Goal: Transaction & Acquisition: Purchase product/service

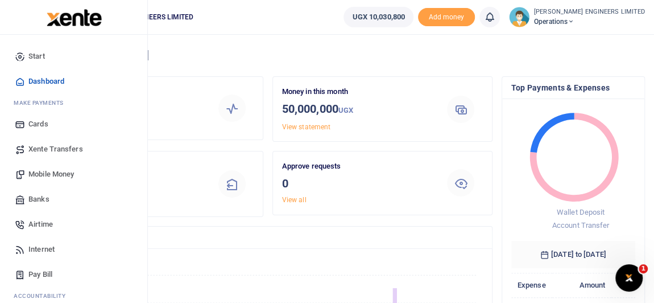
click at [51, 172] on span "Mobile Money" at bounding box center [50, 173] width 45 height 11
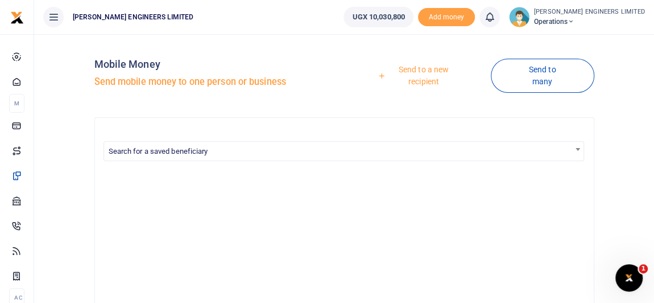
click at [417, 70] on link "Send to a new recipient" at bounding box center [420, 75] width 142 height 32
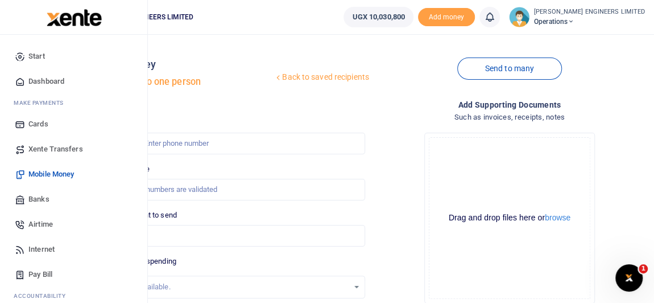
click at [58, 148] on span "Xente Transfers" at bounding box center [55, 148] width 55 height 11
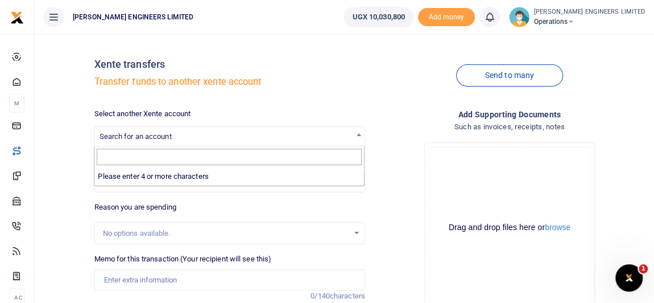
click at [161, 138] on span "Search for an account" at bounding box center [136, 136] width 72 height 9
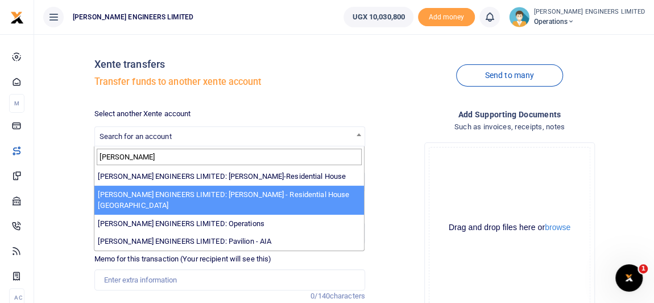
type input "spence"
select select "4051"
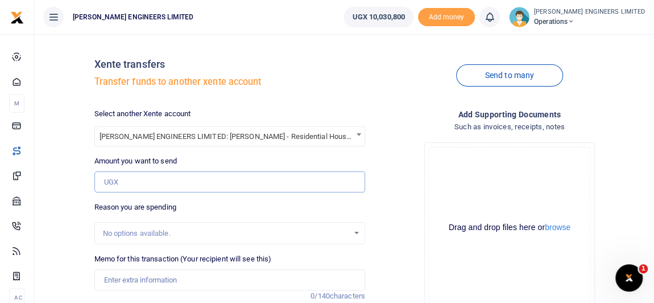
click at [124, 181] on input "Amount you want to send" at bounding box center [229, 182] width 271 height 22
type input "4"
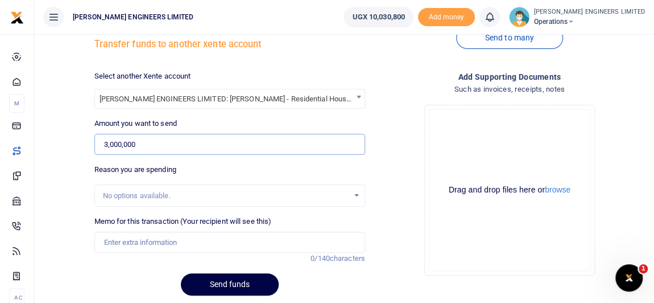
scroll to position [51, 0]
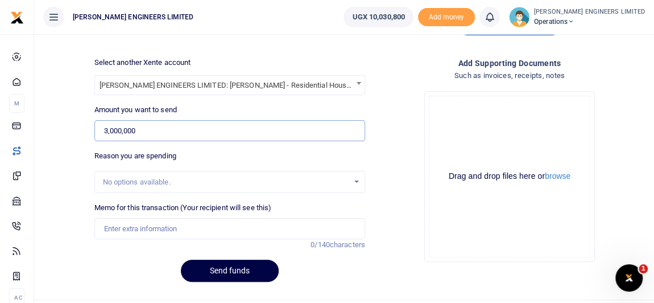
type input "3,000,000"
click at [133, 229] on input "Memo for this transaction (Your recipient will see this)" at bounding box center [229, 229] width 271 height 22
type input "Expenses"
click at [237, 272] on button "Send funds" at bounding box center [230, 270] width 98 height 22
click at [511, 20] on div at bounding box center [327, 151] width 654 height 303
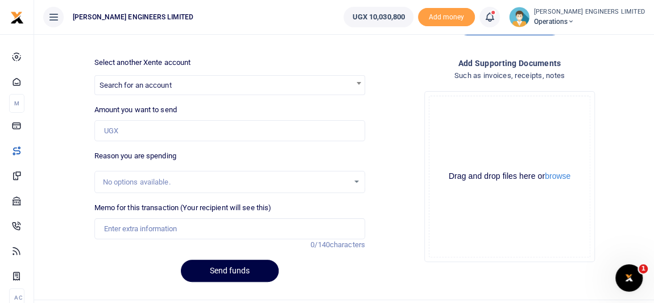
click at [495, 19] on icon at bounding box center [489, 17] width 11 height 13
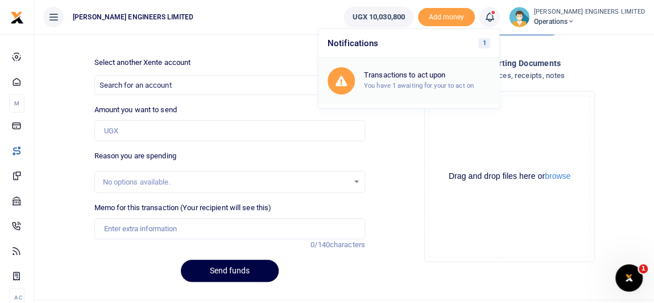
click at [440, 82] on small "You have 1 awaiting for your to act on" at bounding box center [419, 85] width 110 height 8
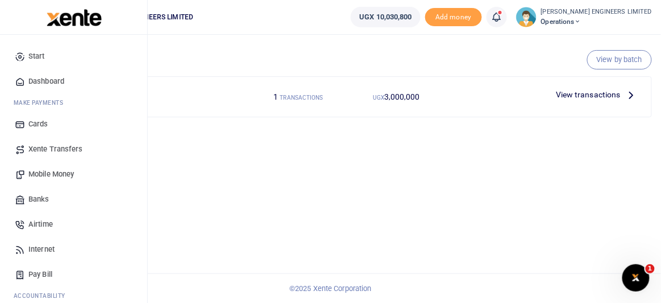
click at [55, 148] on span "Xente Transfers" at bounding box center [55, 148] width 55 height 11
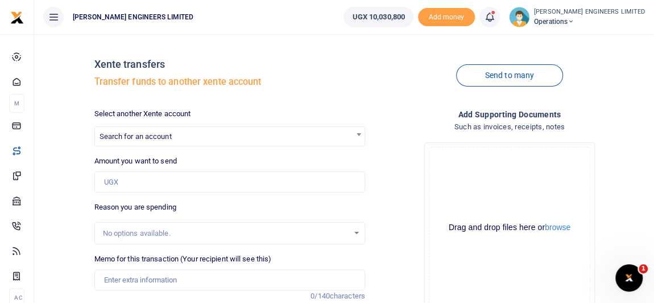
click at [148, 141] on span "Search for an account" at bounding box center [230, 136] width 270 height 18
click at [139, 136] on span "Search for an account" at bounding box center [136, 136] width 72 height 9
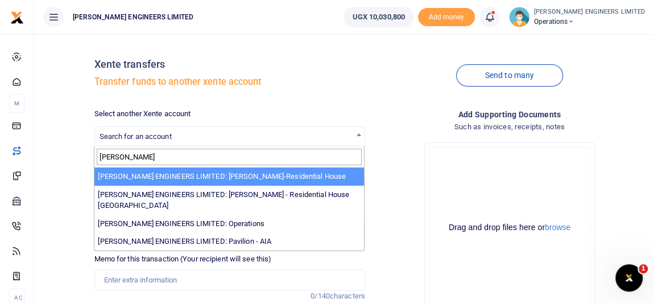
type input "spence"
select select "4050"
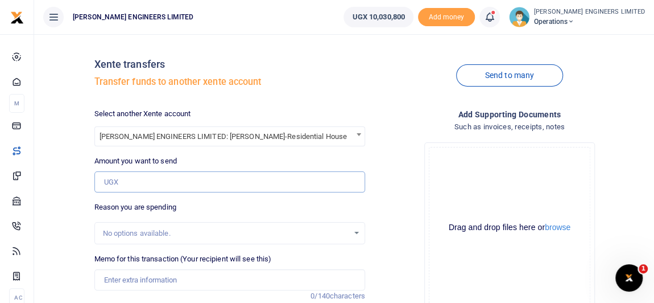
click at [123, 182] on input "Amount you want to send" at bounding box center [229, 182] width 271 height 22
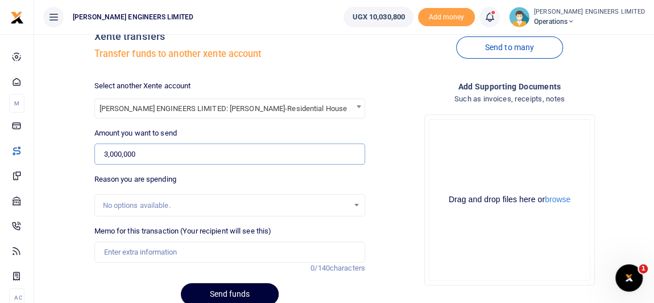
scroll to position [51, 0]
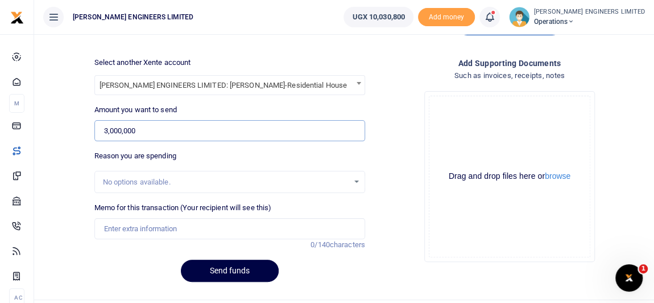
type input "3,000,000"
click at [129, 229] on input "Memo for this transaction (Your recipient will see this)" at bounding box center [229, 229] width 271 height 22
type input "Expenses"
click at [256, 265] on button "Send funds" at bounding box center [230, 270] width 98 height 22
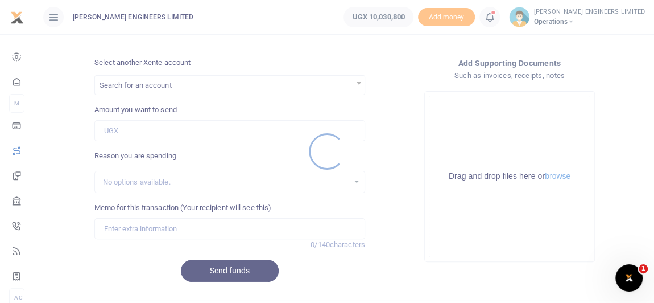
click at [115, 87] on div at bounding box center [327, 151] width 654 height 303
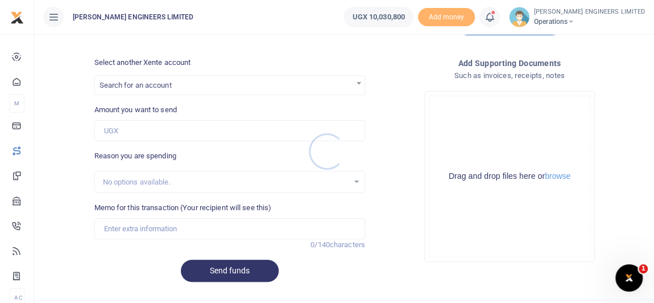
click at [125, 89] on div at bounding box center [327, 151] width 654 height 303
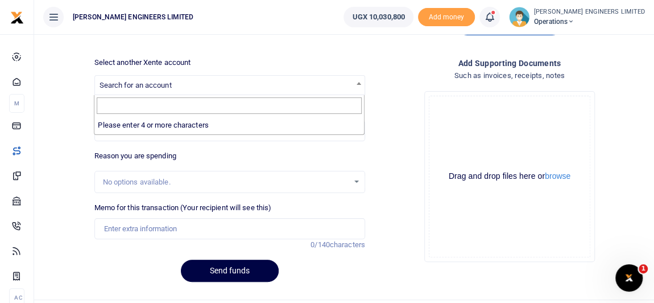
click at [132, 83] on span "Search for an account" at bounding box center [136, 85] width 72 height 9
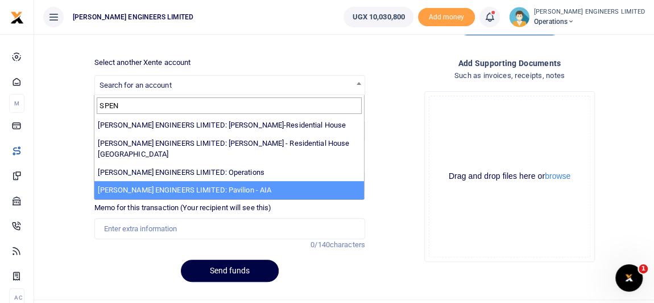
type input "SPEN"
select select "4049"
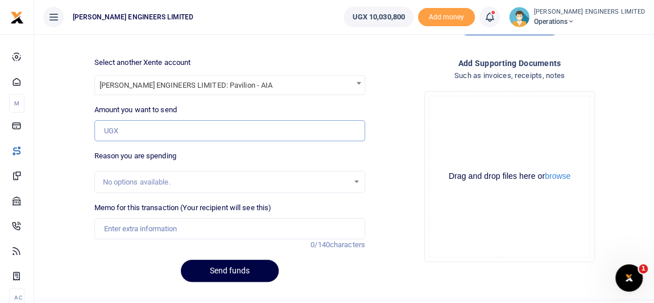
click at [124, 132] on input "Amount you want to send" at bounding box center [229, 131] width 271 height 22
type input "3,000,000"
click at [117, 229] on input "Memo for this transaction (Your recipient will see this)" at bounding box center [229, 229] width 271 height 22
type input "Expenses"
click at [243, 269] on button "Send funds" at bounding box center [230, 270] width 98 height 22
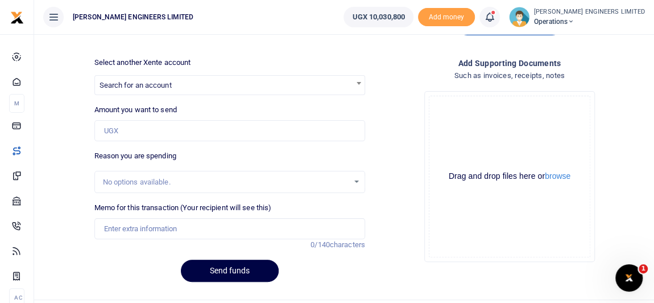
click at [495, 18] on icon at bounding box center [489, 17] width 11 height 13
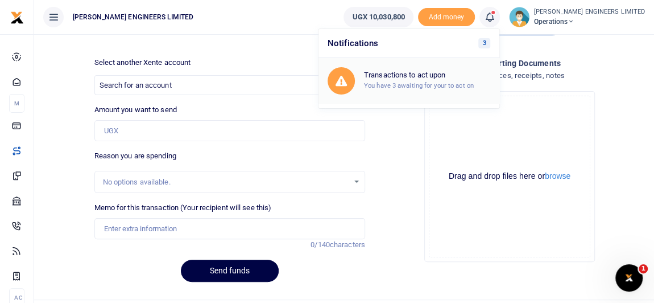
click at [459, 77] on h6 "Transactions to act upon" at bounding box center [427, 75] width 126 height 9
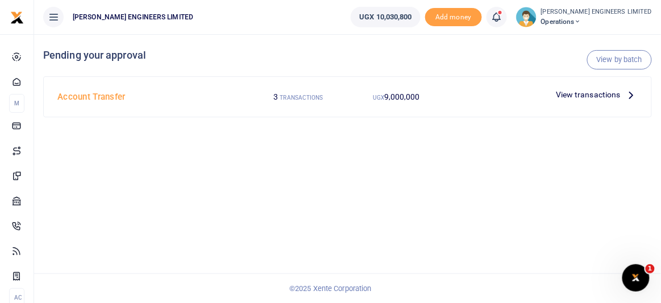
click at [598, 95] on span "View transactions" at bounding box center [588, 94] width 65 height 13
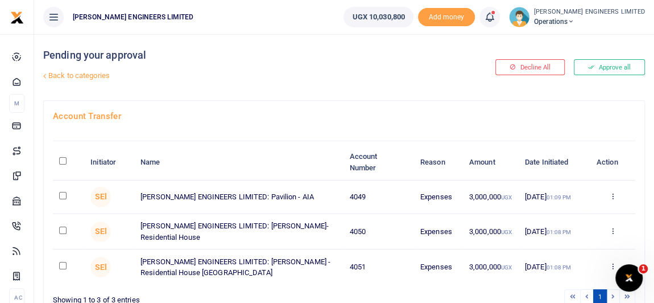
click at [62, 194] on input "checkbox" at bounding box center [62, 195] width 7 height 7
checkbox input "true"
click at [63, 230] on input "checkbox" at bounding box center [62, 229] width 7 height 7
checkbox input "true"
click at [62, 266] on input "checkbox" at bounding box center [62, 265] width 7 height 7
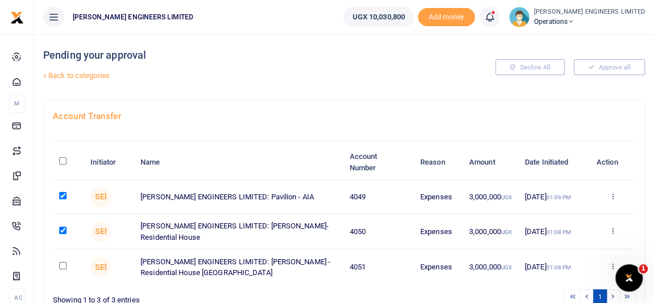
checkbox input "true"
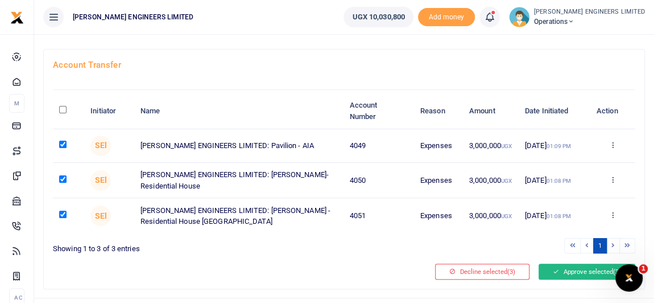
click at [563, 269] on button "Approve selected (3)" at bounding box center [586, 271] width 97 height 16
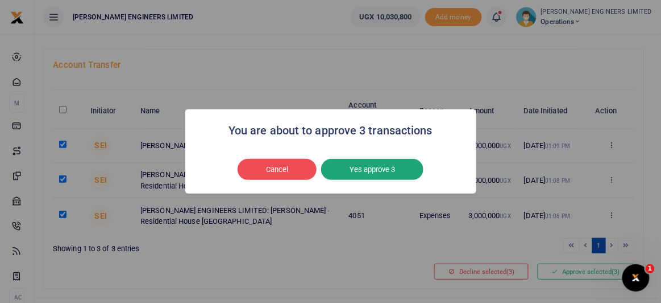
click at [377, 172] on button "Yes approve 3" at bounding box center [372, 170] width 102 height 22
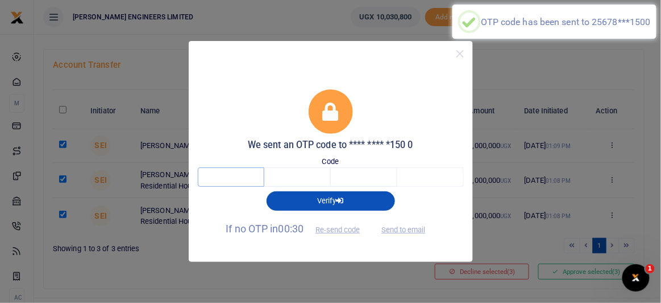
click at [234, 176] on input "text" at bounding box center [231, 176] width 67 height 19
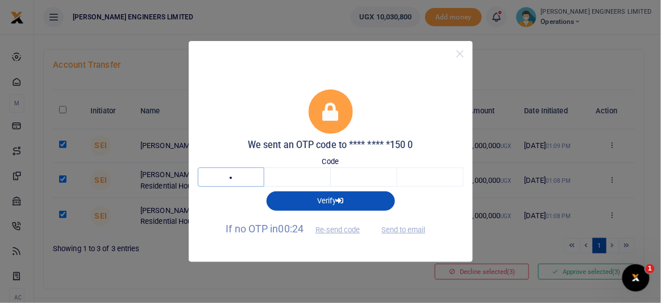
type input "5"
type input "6"
type input "0"
type input "5"
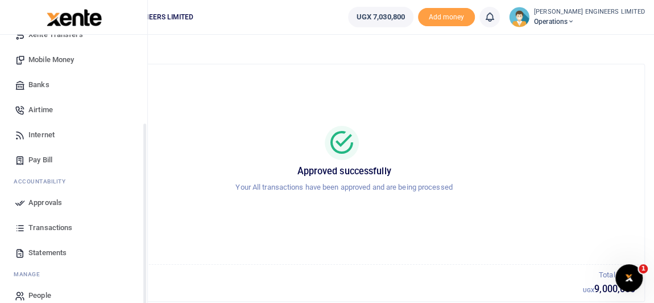
scroll to position [127, 0]
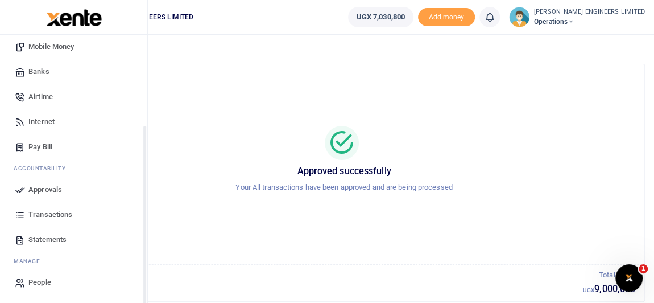
click at [54, 212] on span "Transactions" at bounding box center [50, 214] width 44 height 11
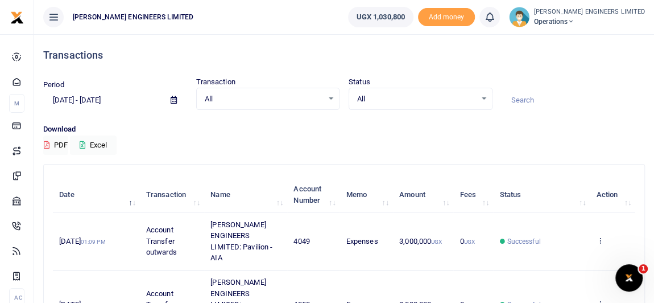
click at [574, 21] on icon at bounding box center [570, 22] width 7 height 8
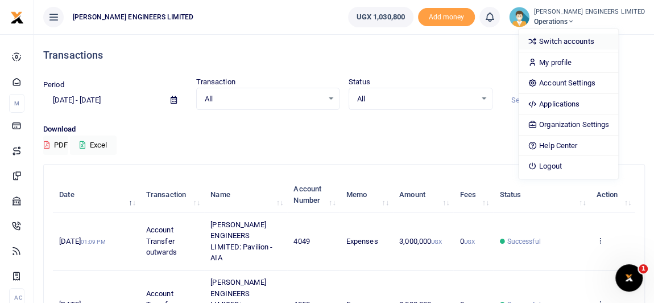
click at [586, 42] on link "Switch accounts" at bounding box center [569, 42] width 100 height 16
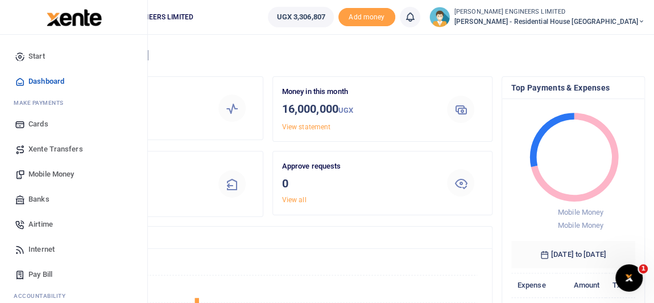
click at [52, 173] on span "Mobile Money" at bounding box center [50, 173] width 45 height 11
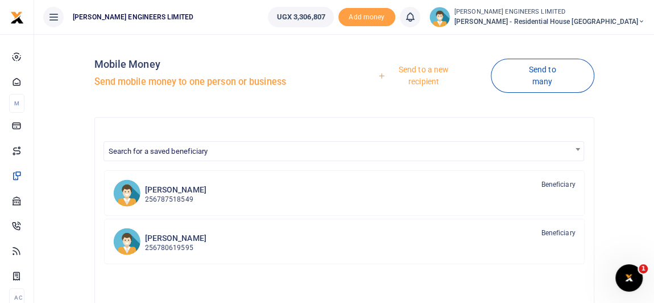
click at [164, 192] on div at bounding box center [327, 151] width 654 height 303
click at [176, 193] on h6 "[PERSON_NAME]" at bounding box center [175, 190] width 61 height 10
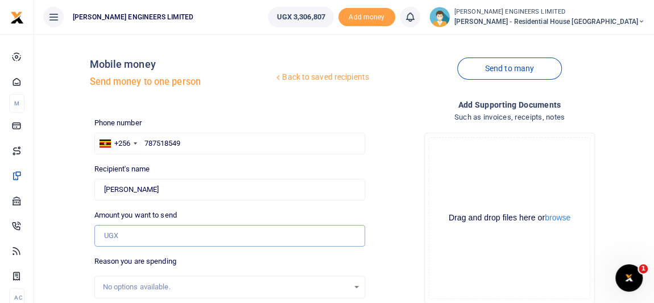
click at [122, 235] on input "Amount you want to send" at bounding box center [229, 236] width 271 height 22
type input "T"
type input "0"
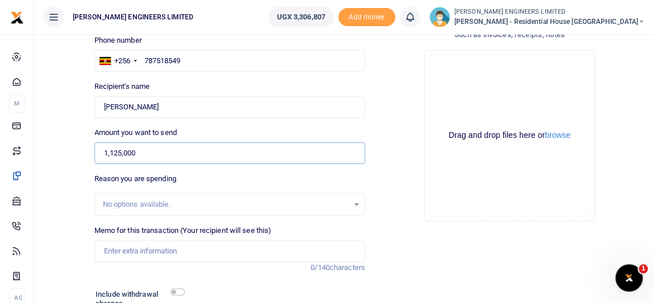
scroll to position [103, 0]
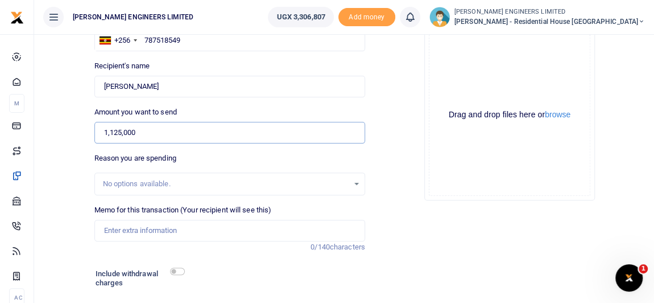
type input "1,125,000"
click at [109, 230] on input "Memo for this transaction (Your recipient will see this)" at bounding box center [229, 230] width 271 height 22
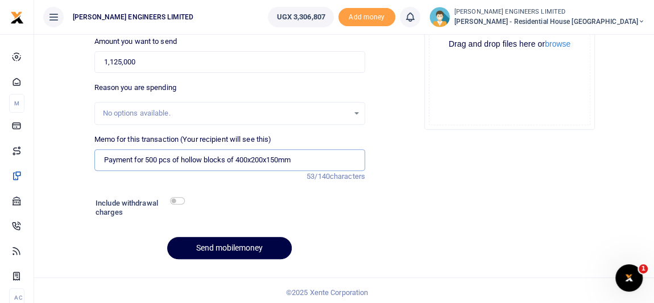
scroll to position [176, 0]
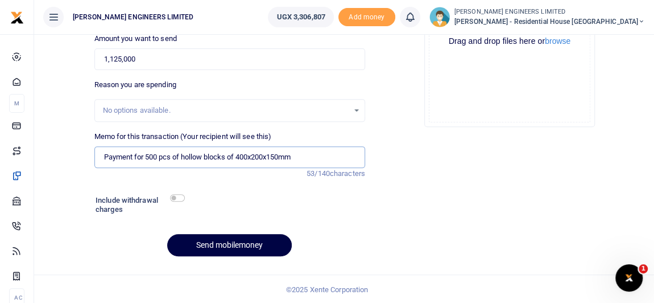
type input "Payment for 500 pcs of hollow blocks of 400x200x150mm"
click at [182, 197] on input "checkbox" at bounding box center [177, 197] width 15 height 7
checkbox input "true"
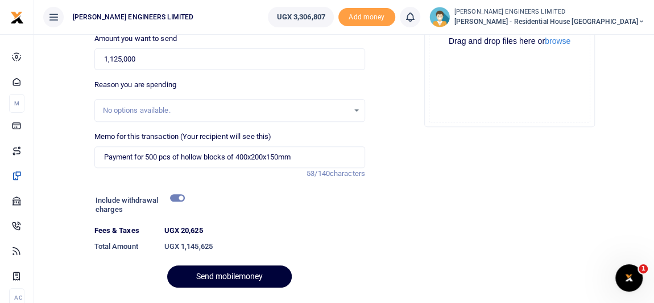
click at [250, 279] on button "Send mobilemoney" at bounding box center [229, 276] width 125 height 22
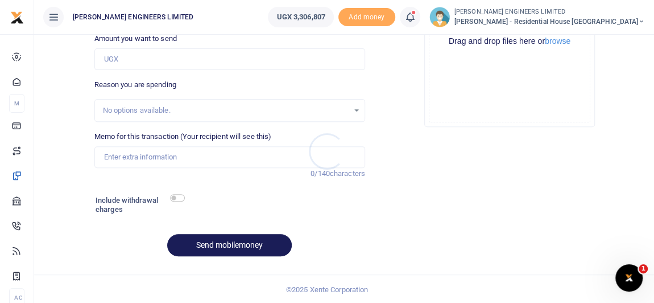
click at [437, 22] on div at bounding box center [327, 151] width 654 height 303
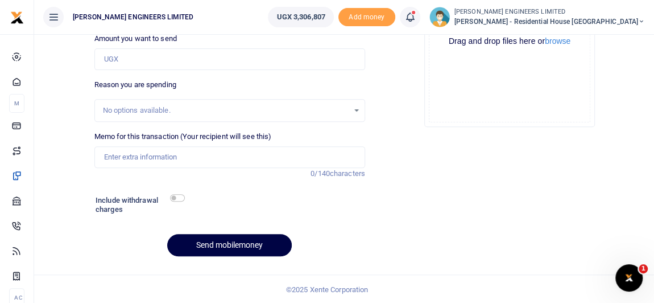
click at [416, 22] on icon at bounding box center [409, 17] width 11 height 13
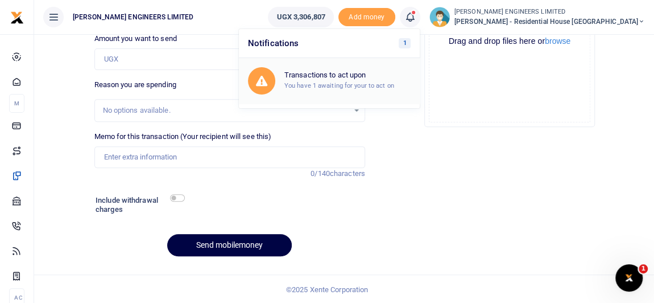
click at [386, 80] on div "Transactions to act upon You have 1 awaiting for your to act on" at bounding box center [347, 81] width 126 height 20
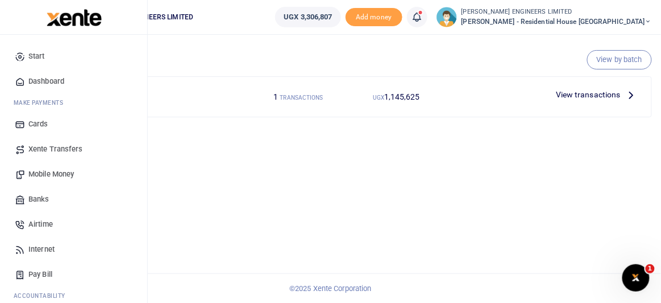
click at [50, 173] on span "Mobile Money" at bounding box center [50, 173] width 45 height 11
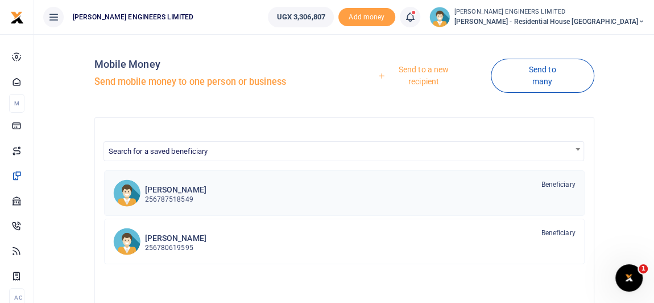
click at [176, 197] on p "256787518549" at bounding box center [175, 199] width 61 height 11
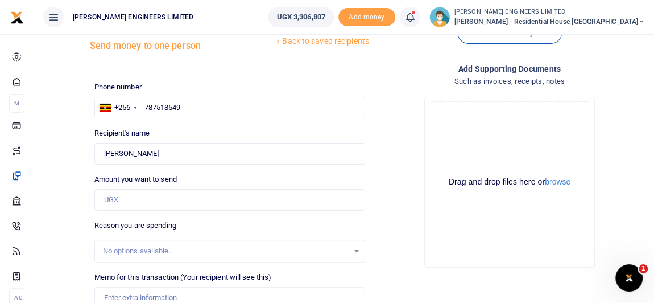
scroll to position [51, 0]
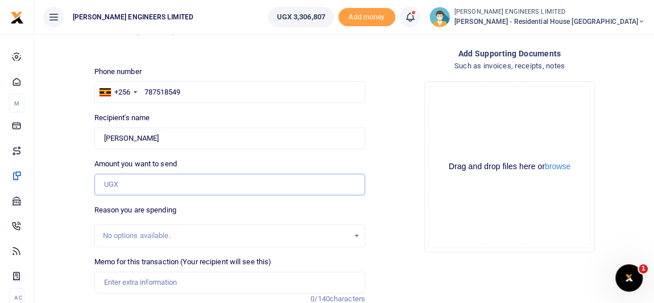
click at [118, 185] on input "Amount you want to send" at bounding box center [229, 184] width 271 height 22
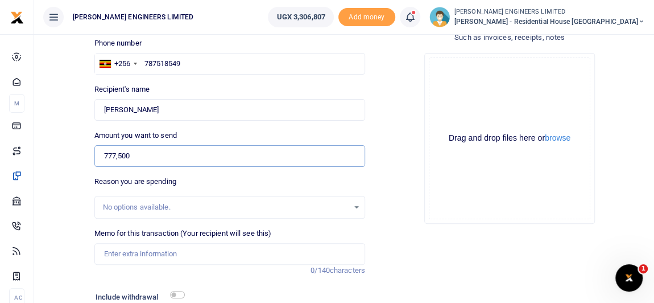
scroll to position [103, 0]
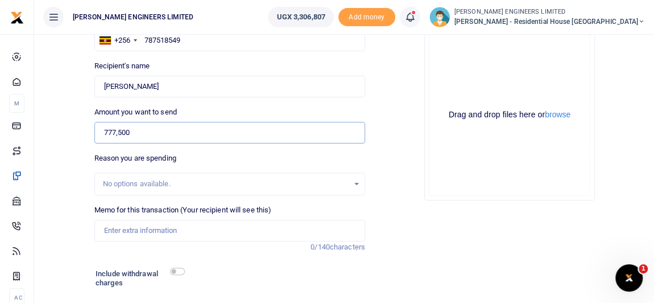
type input "777,500"
click at [115, 231] on input "Memo for this transaction (Your recipient will see this)" at bounding box center [229, 230] width 271 height 22
click at [146, 229] on input "Payment for H12 and R8 rebars" at bounding box center [229, 230] width 271 height 22
click at [207, 230] on input "Payment for 14 pcs of H12 and R8 rebars" at bounding box center [229, 230] width 271 height 22
click at [276, 228] on input "Payment for 14 pcs of H12 and 25 pcs of R8 rebars" at bounding box center [229, 230] width 271 height 22
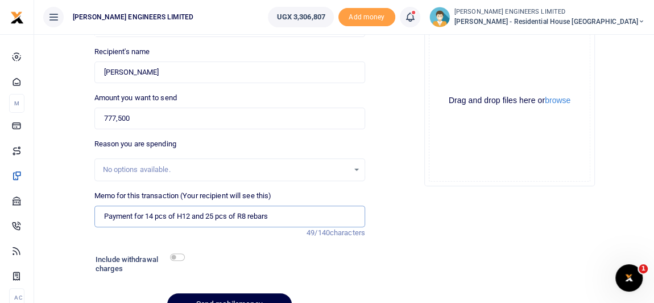
scroll to position [155, 0]
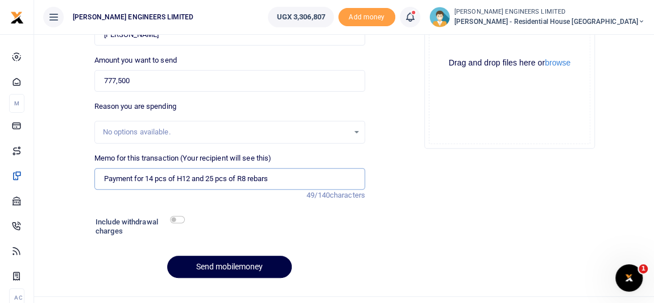
type input "Payment for 14 pcs of H12 and 25 pcs of R8 rebars"
click at [180, 218] on input "checkbox" at bounding box center [177, 219] width 15 height 7
checkbox input "true"
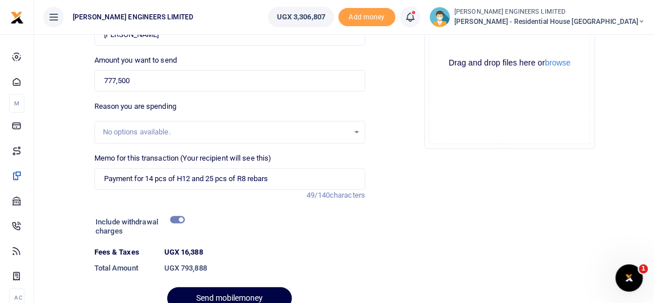
click at [243, 298] on div at bounding box center [326, 296] width 199 height 14
click at [246, 295] on div at bounding box center [326, 296] width 199 height 14
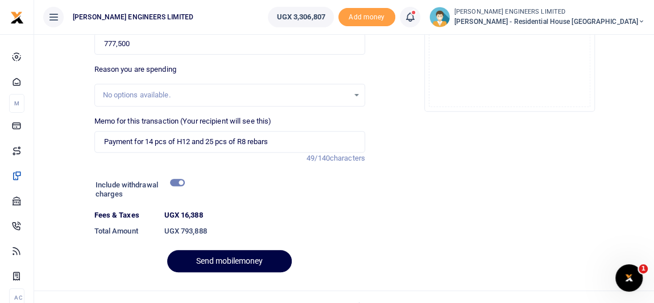
scroll to position [206, 0]
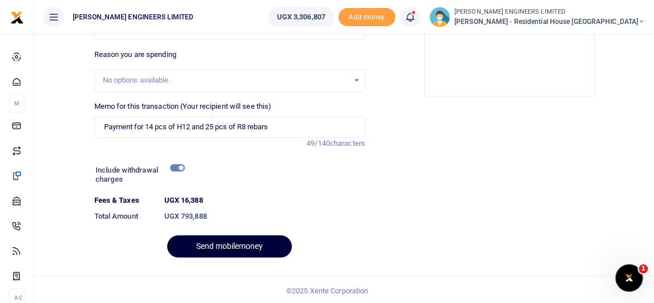
click at [251, 245] on button "Send mobilemoney" at bounding box center [229, 246] width 125 height 22
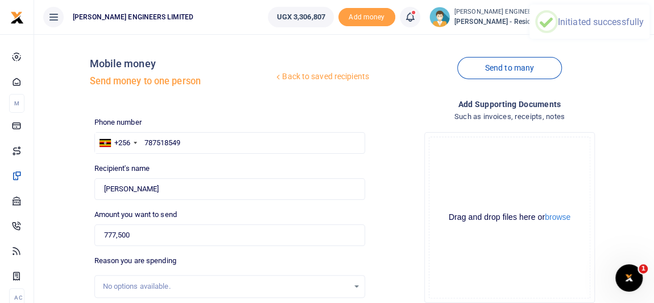
scroll to position [0, 0]
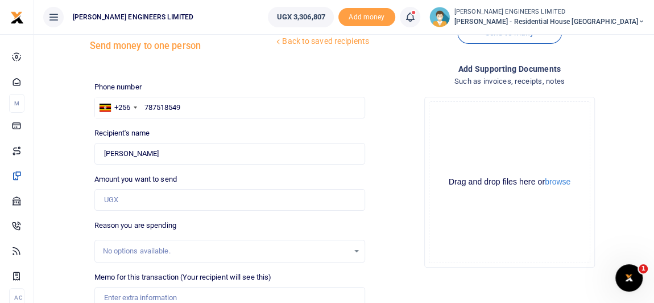
scroll to position [51, 0]
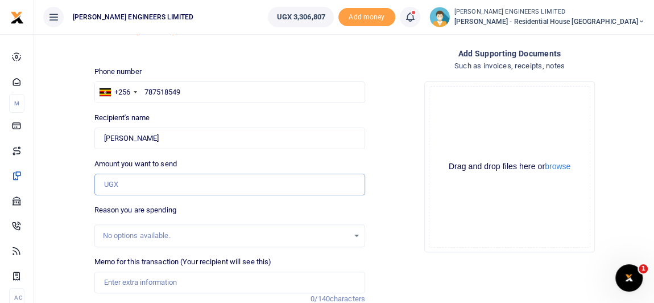
click at [121, 185] on input "Amount you want to send" at bounding box center [229, 184] width 271 height 22
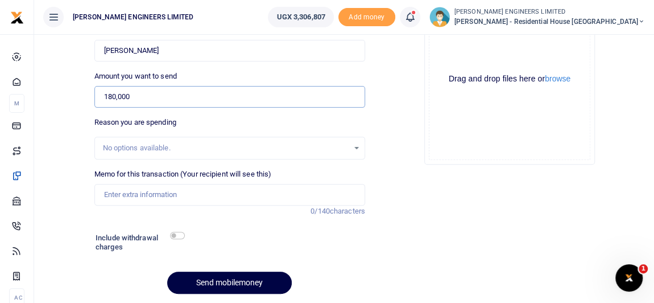
scroll to position [155, 0]
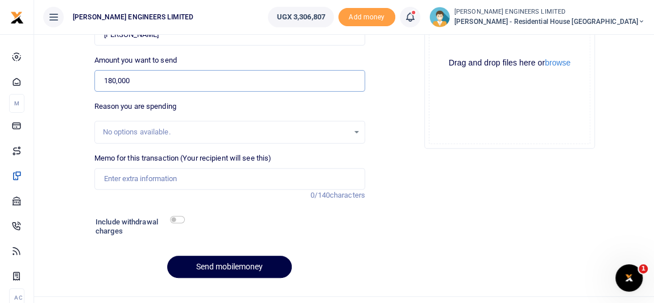
type input "180,000"
click at [122, 179] on input "Memo for this transaction (Your recipient will see this)" at bounding box center [229, 179] width 271 height 22
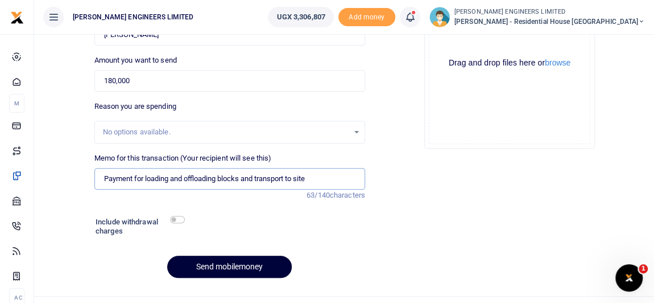
type input "Payment for loading and offloading blocks and transport to site"
click at [242, 266] on button "Send mobilemoney" at bounding box center [229, 266] width 125 height 22
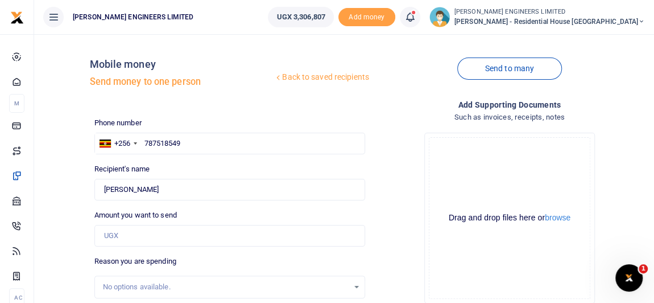
click at [416, 18] on icon at bounding box center [409, 17] width 11 height 13
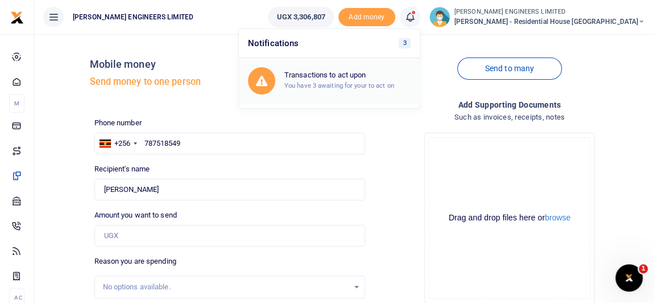
click at [366, 81] on small "You have 3 awaiting for your to act on" at bounding box center [339, 85] width 110 height 8
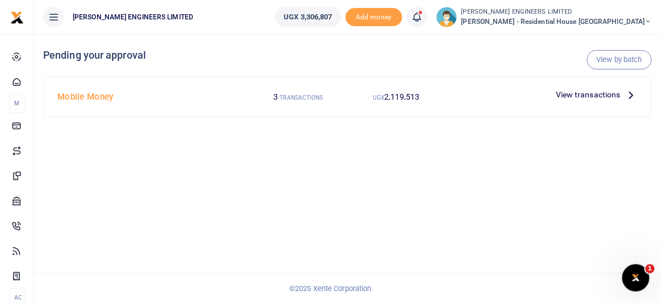
click at [572, 93] on span "View transactions" at bounding box center [588, 94] width 65 height 13
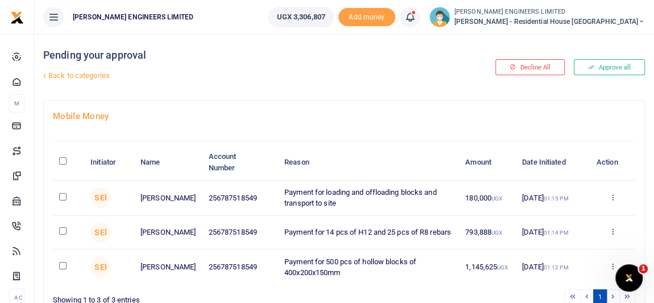
scroll to position [51, 0]
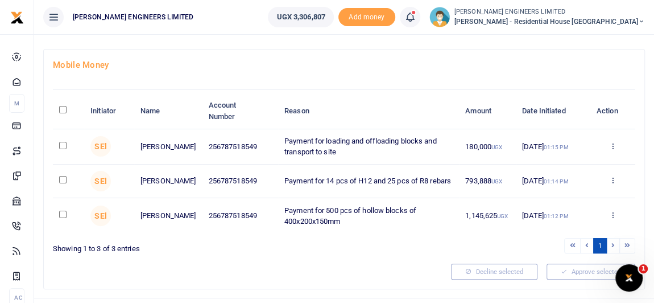
click at [62, 143] on input "checkbox" at bounding box center [62, 145] width 7 height 7
checkbox input "true"
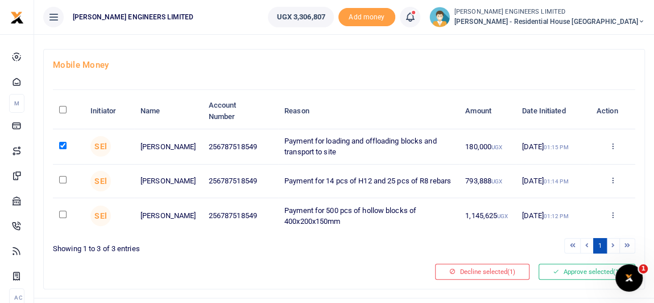
drag, startPoint x: 61, startPoint y: 180, endPoint x: 63, endPoint y: 192, distance: 12.1
click at [62, 180] on input "checkbox" at bounding box center [62, 179] width 7 height 7
checkbox input "true"
click at [63, 211] on input "checkbox" at bounding box center [62, 213] width 7 height 7
checkbox input "true"
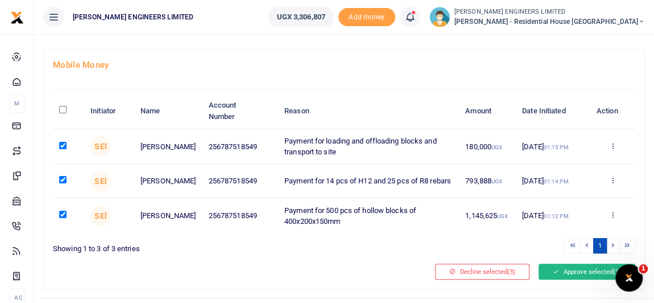
click at [568, 270] on button "Approve selected (3)" at bounding box center [586, 271] width 97 height 16
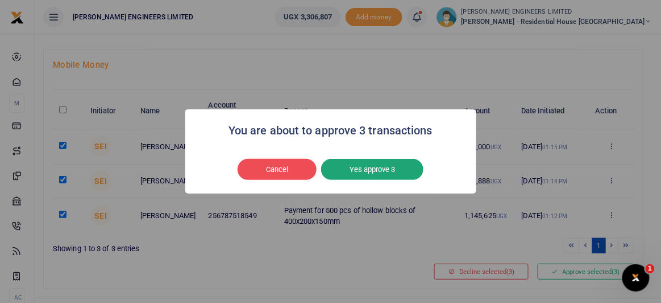
click at [384, 172] on button "Yes approve 3" at bounding box center [372, 170] width 102 height 22
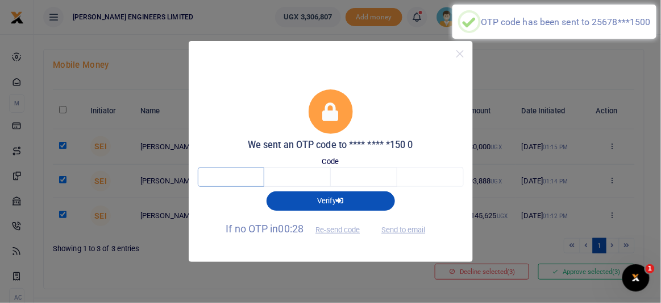
click at [241, 177] on input "text" at bounding box center [231, 176] width 67 height 19
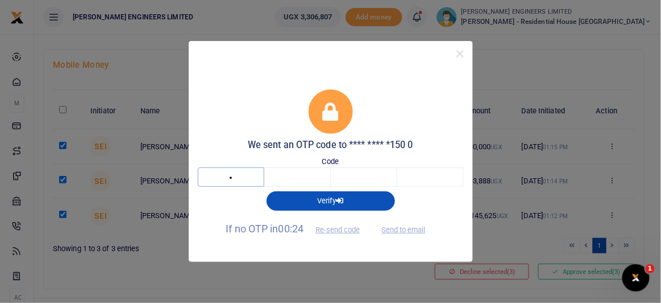
type input "8"
type input "5"
type input "2"
type input "7"
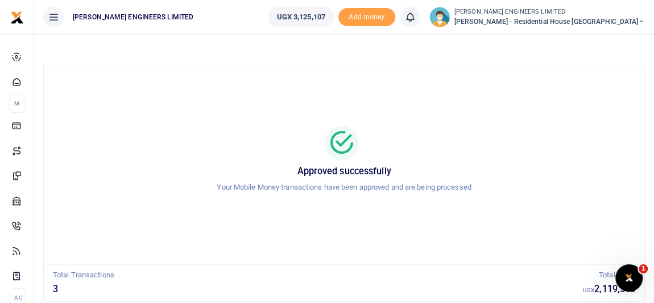
click at [231, 83] on div "Approved successfully Your Mobile Money transactions have been approved and are…" at bounding box center [343, 163] width 573 height 181
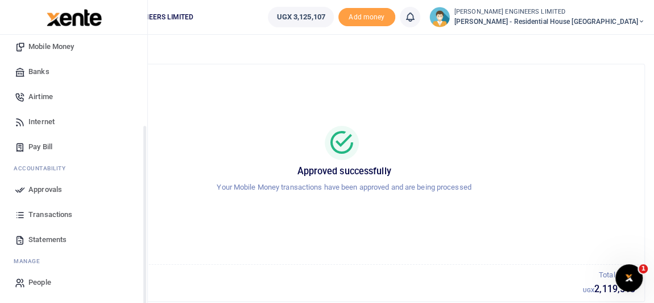
scroll to position [127, 0]
click at [48, 213] on span "Transactions" at bounding box center [50, 214] width 44 height 11
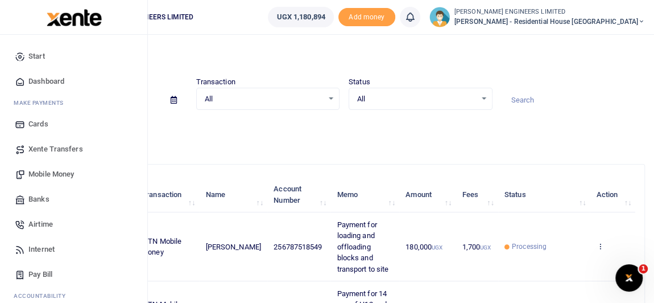
click at [49, 173] on span "Mobile Money" at bounding box center [50, 173] width 45 height 11
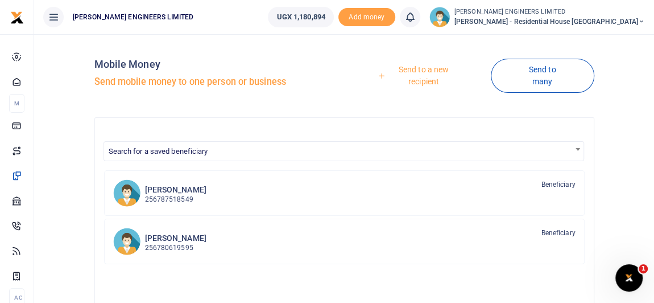
click at [173, 242] on div at bounding box center [327, 151] width 654 height 303
click at [170, 242] on p "256780619595" at bounding box center [175, 247] width 61 height 11
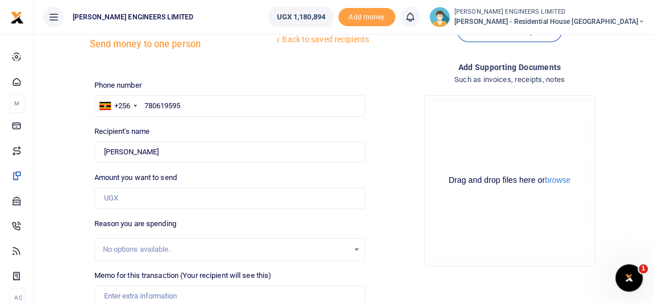
scroll to position [51, 0]
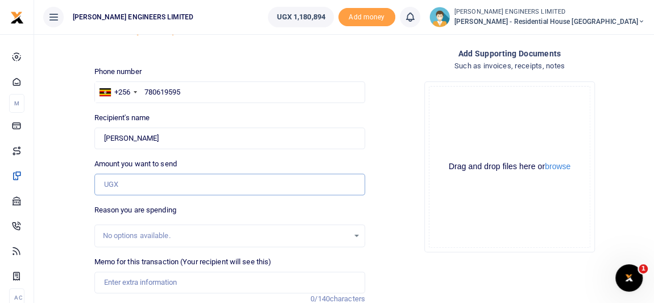
click at [123, 188] on input "Amount you want to send" at bounding box center [229, 184] width 271 height 22
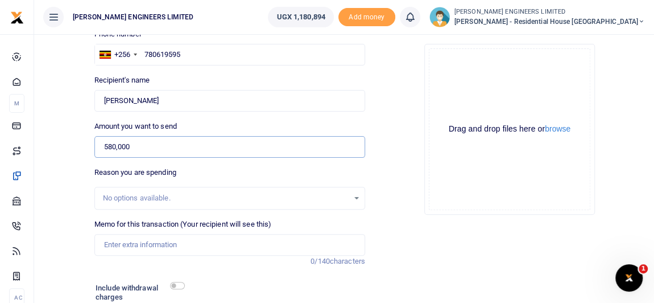
scroll to position [103, 0]
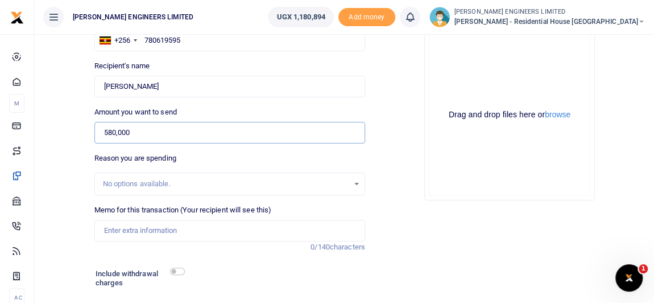
type input "580,000"
click at [113, 229] on input "Memo for this transaction (Your recipient will see this)" at bounding box center [229, 230] width 271 height 22
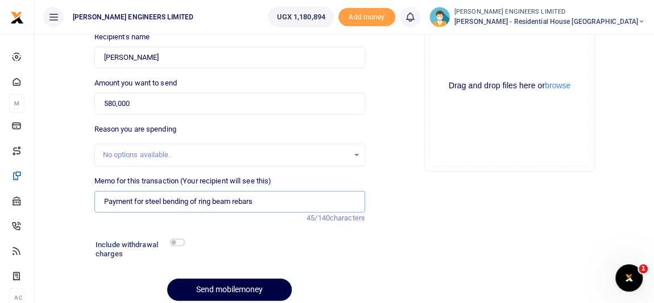
scroll to position [155, 0]
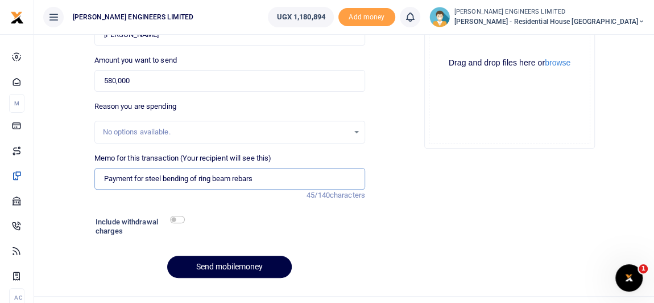
type input "Payment for steel bending of ring beam rebars"
click at [180, 218] on input "checkbox" at bounding box center [177, 219] width 15 height 7
checkbox input "true"
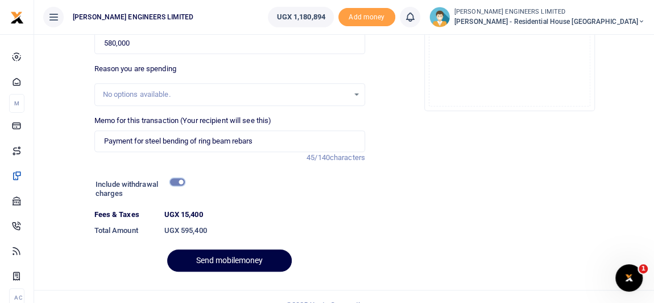
scroll to position [206, 0]
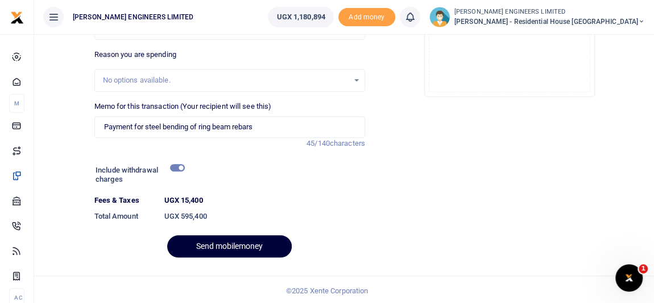
click at [256, 245] on button "Send mobilemoney" at bounding box center [229, 246] width 125 height 22
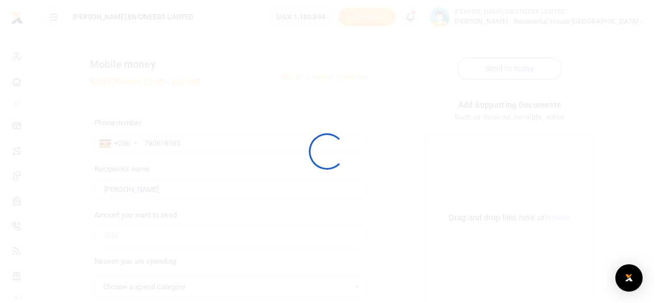
scroll to position [176, 0]
select select
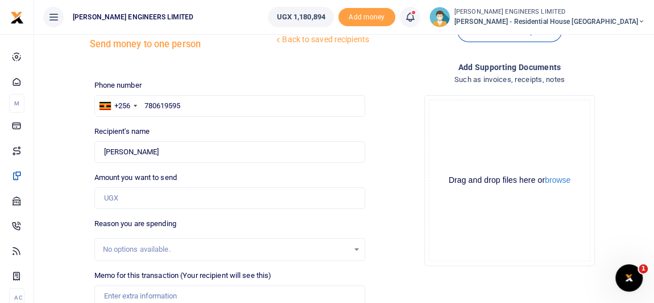
scroll to position [51, 0]
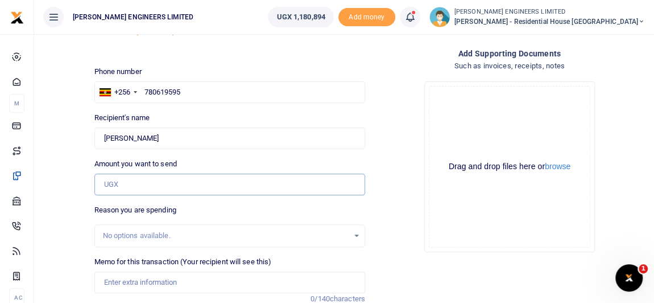
click at [122, 183] on input "Amount you want to send" at bounding box center [229, 184] width 271 height 22
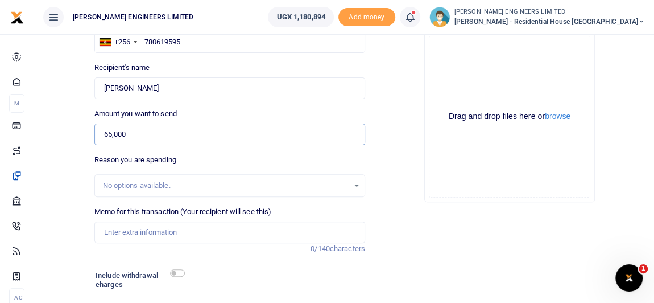
scroll to position [103, 0]
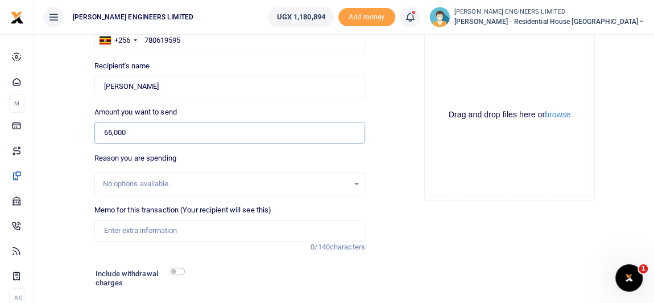
type input "65,000"
click at [111, 232] on input "Memo for this transaction (Your recipient will see this)" at bounding box center [229, 230] width 271 height 22
click at [184, 229] on input "Payment for 1 trip of stones collected and offloading" at bounding box center [229, 230] width 271 height 22
drag, startPoint x: 212, startPoint y: 227, endPoint x: 234, endPoint y: 228, distance: 22.8
click at [213, 227] on input "Payment for 1 trip of stones collected and offloading" at bounding box center [229, 230] width 271 height 22
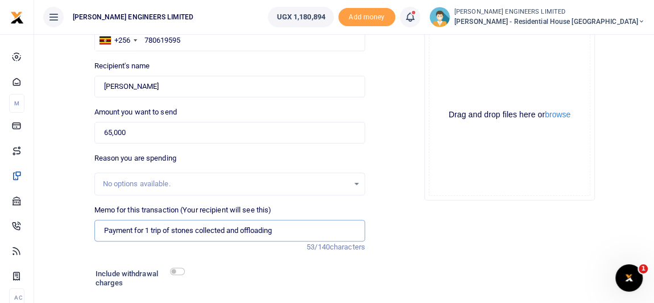
drag, startPoint x: 235, startPoint y: 228, endPoint x: 245, endPoint y: 228, distance: 9.1
click at [237, 228] on input "Payment for 1 trip of stones collected and offloading" at bounding box center [229, 230] width 271 height 22
click at [257, 228] on input "Payment for 1 trip of stones collected and offloading" at bounding box center [229, 230] width 271 height 22
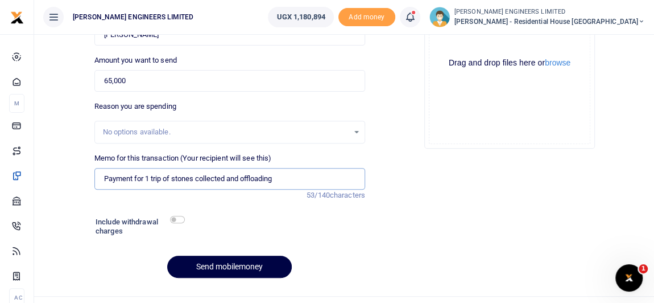
scroll to position [176, 0]
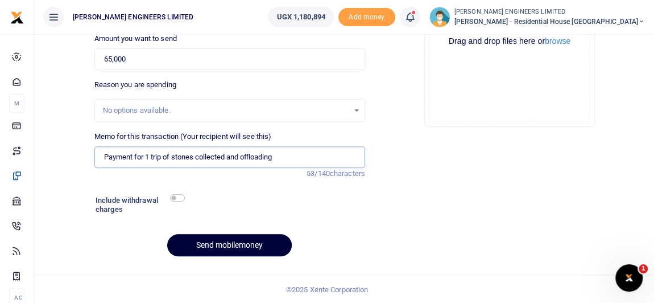
type input "Payment for 1 trip of stones collected and offloading"
click at [236, 242] on button "Send mobilemoney" at bounding box center [229, 245] width 125 height 22
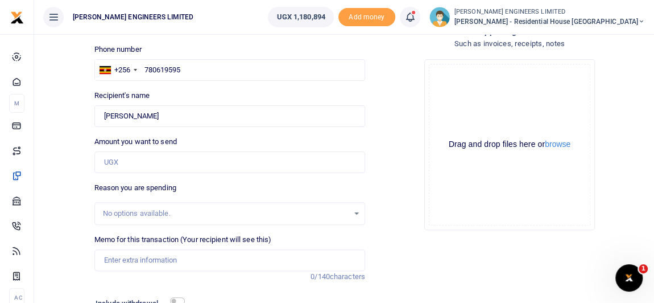
scroll to position [73, 0]
click at [416, 20] on icon at bounding box center [409, 17] width 11 height 13
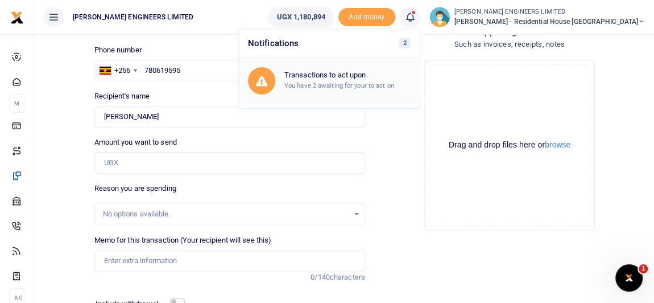
click at [374, 81] on small "You have 2 awaiting for your to act on" at bounding box center [339, 85] width 110 height 8
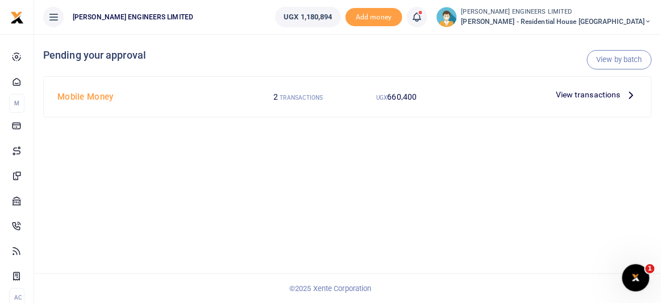
click at [391, 96] on span "660,400" at bounding box center [403, 96] width 30 height 9
click at [394, 98] on span "660,400" at bounding box center [403, 96] width 30 height 9
click at [598, 94] on span "View transactions" at bounding box center [588, 94] width 65 height 13
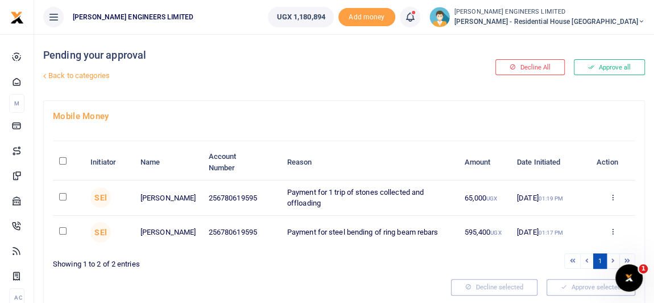
click at [65, 194] on input "checkbox" at bounding box center [62, 196] width 7 height 7
checkbox input "true"
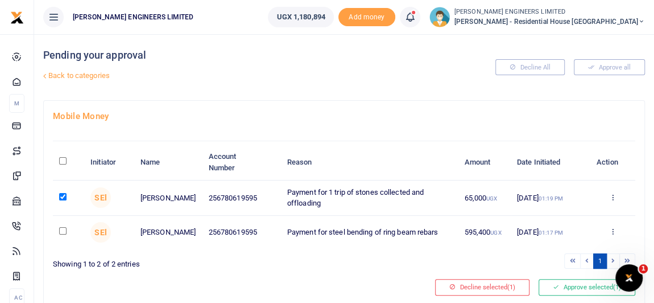
click at [65, 231] on input "checkbox" at bounding box center [62, 230] width 7 height 7
checkbox input "true"
click at [592, 285] on button "Approve selected (2)" at bounding box center [586, 287] width 97 height 16
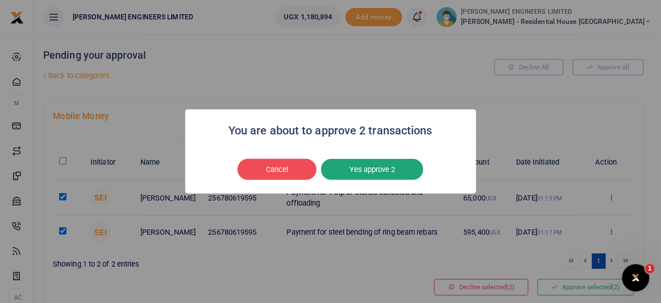
click at [392, 168] on button "Yes approve 2" at bounding box center [372, 170] width 102 height 22
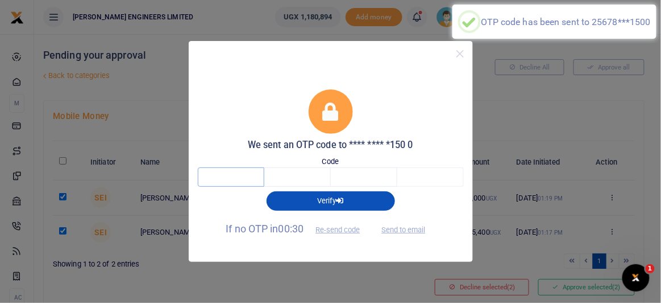
click at [235, 173] on input "text" at bounding box center [231, 176] width 67 height 19
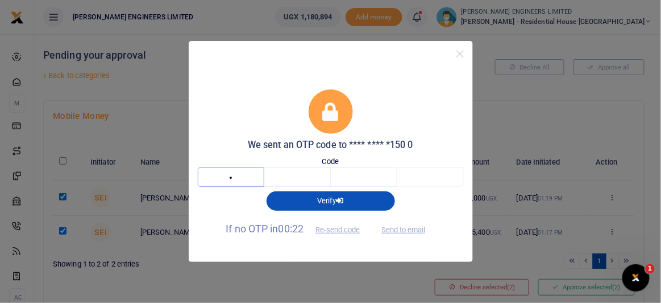
type input "5"
type input "7"
type input "6"
type input "9"
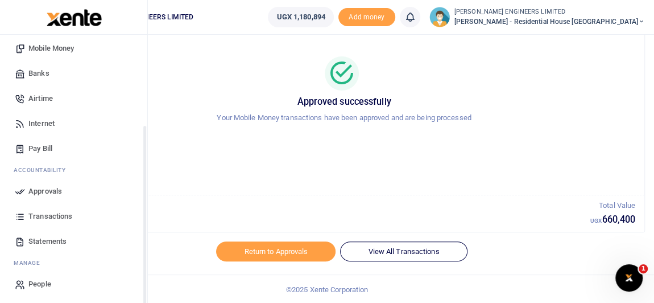
scroll to position [127, 0]
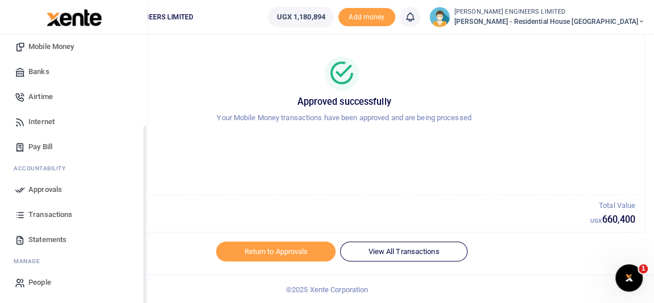
click at [45, 213] on span "Transactions" at bounding box center [50, 214] width 44 height 11
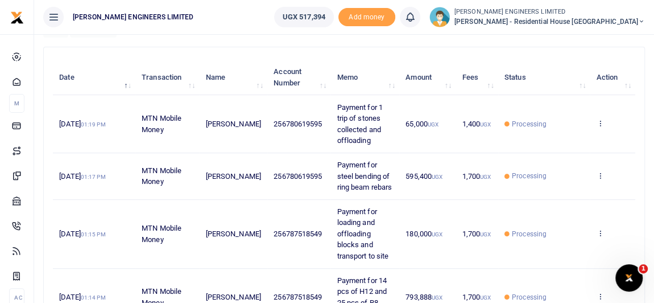
scroll to position [103, 0]
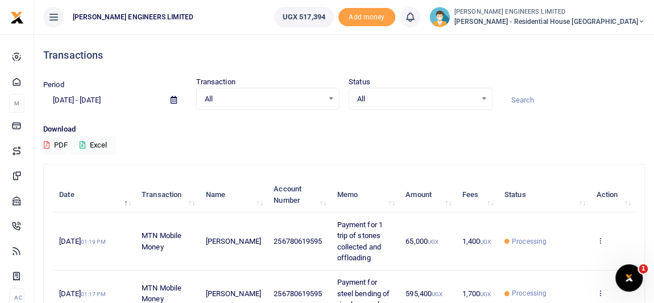
click at [643, 20] on icon at bounding box center [641, 22] width 7 height 8
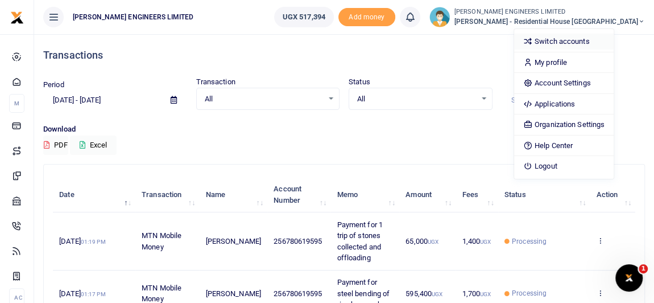
click at [589, 43] on link "Switch accounts" at bounding box center [564, 42] width 100 height 16
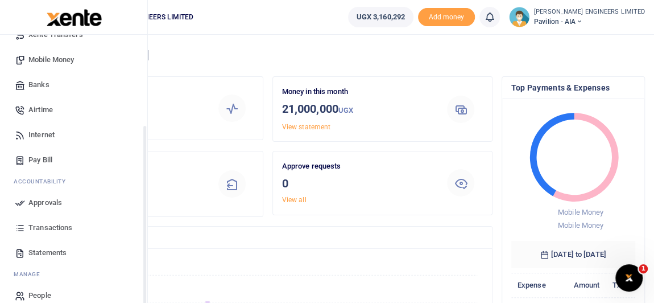
scroll to position [127, 0]
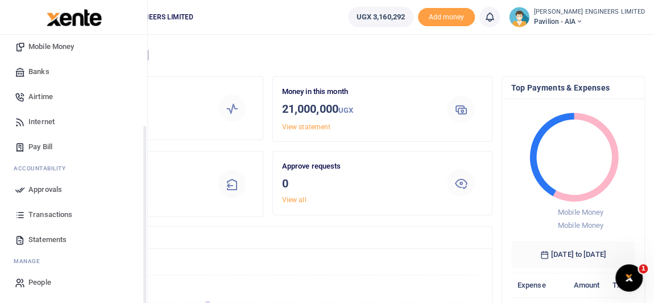
click at [49, 214] on span "Transactions" at bounding box center [50, 214] width 44 height 11
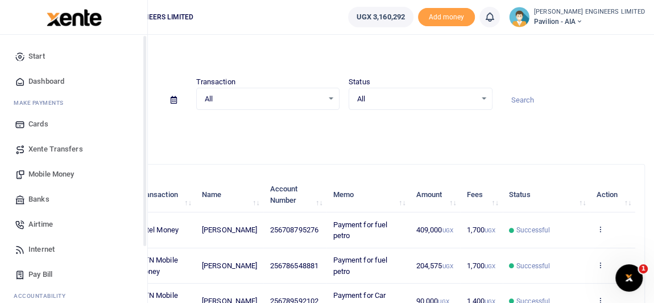
click at [48, 174] on span "Mobile Money" at bounding box center [50, 173] width 45 height 11
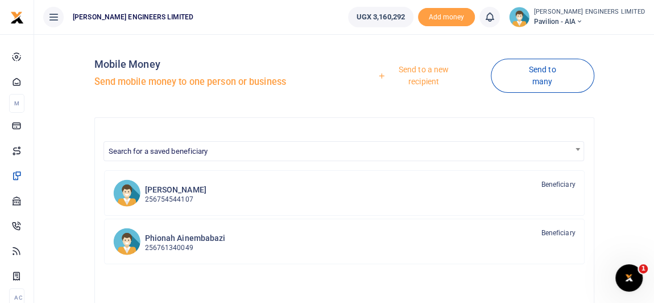
click at [413, 72] on link "Send to a new recipient" at bounding box center [420, 75] width 142 height 32
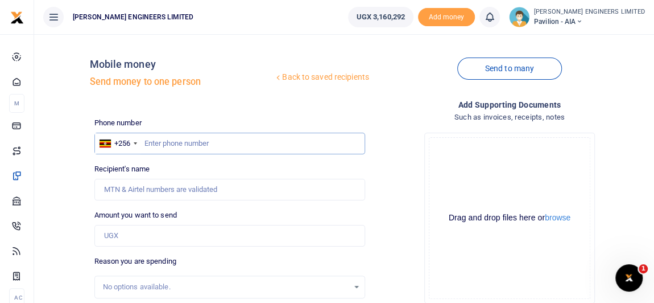
drag, startPoint x: 175, startPoint y: 139, endPoint x: 168, endPoint y: 144, distance: 7.7
click at [172, 141] on input "text" at bounding box center [229, 143] width 271 height 22
click at [164, 146] on input "text" at bounding box center [229, 143] width 271 height 22
type input "784704835"
type input "Damalie Namwanga"
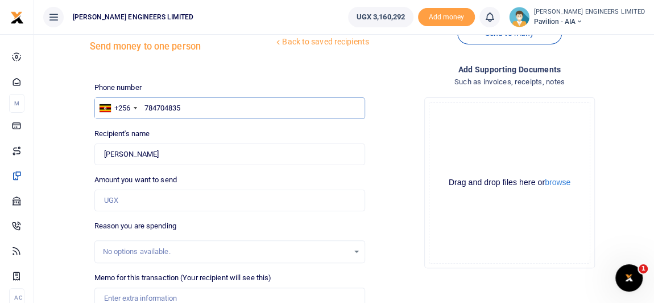
scroll to position [51, 0]
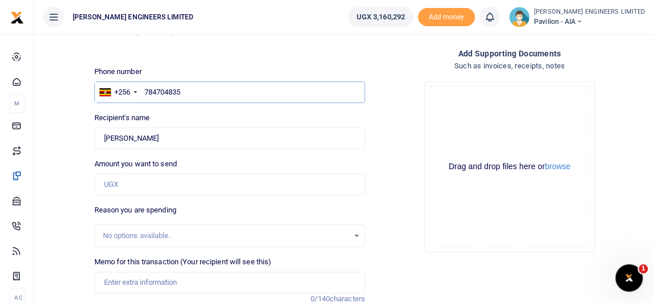
type input "784704835"
click at [125, 183] on input "Amount you want to send" at bounding box center [229, 184] width 271 height 22
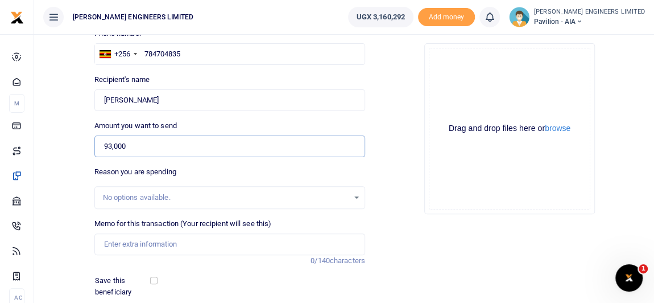
scroll to position [103, 0]
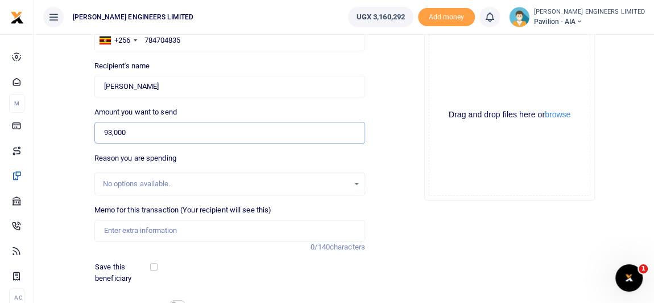
type input "93,000"
click at [130, 233] on input "Memo for this transaction (Your recipient will see this)" at bounding box center [229, 230] width 271 height 22
type input "Payment for 3 bags of Tororo Cement CEM 4"
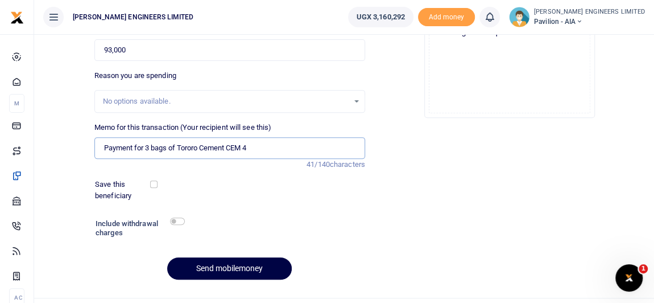
scroll to position [206, 0]
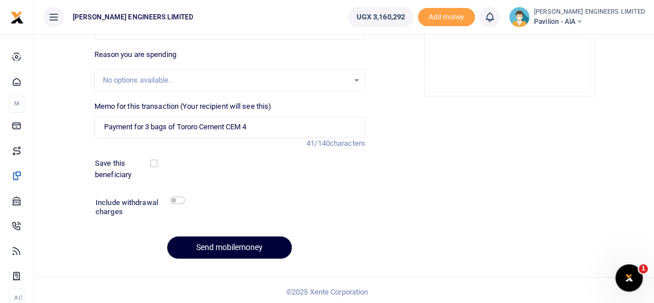
click at [238, 248] on button "Send mobilemoney" at bounding box center [229, 247] width 125 height 22
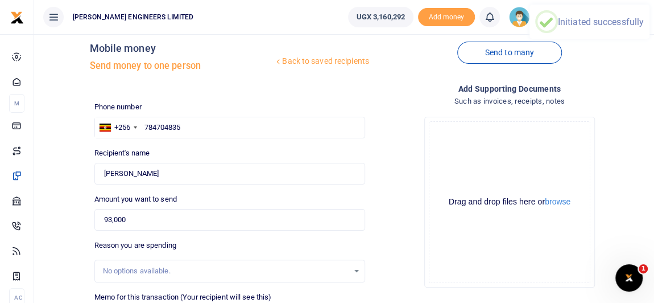
scroll to position [0, 0]
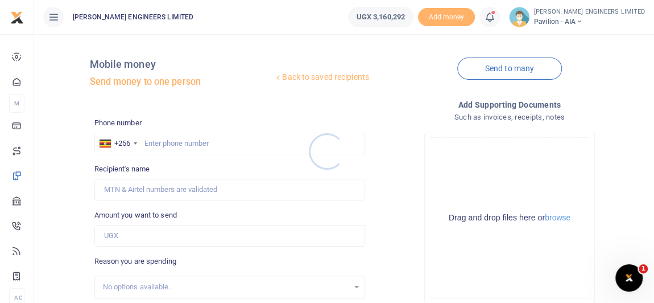
click at [512, 19] on div at bounding box center [327, 151] width 654 height 303
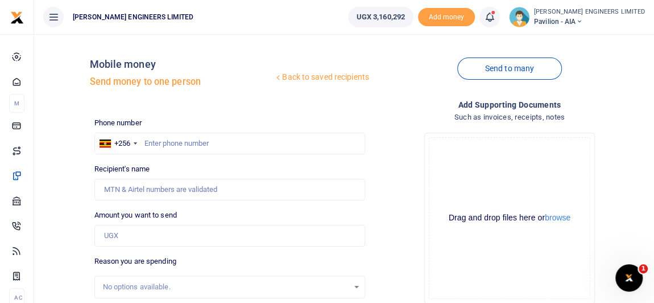
click at [495, 19] on icon at bounding box center [489, 17] width 11 height 13
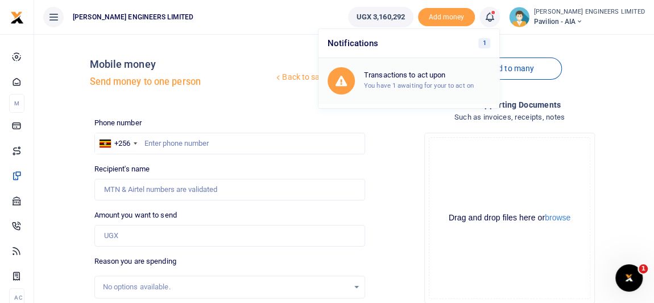
click at [455, 76] on h6 "Transactions to act upon" at bounding box center [427, 75] width 126 height 9
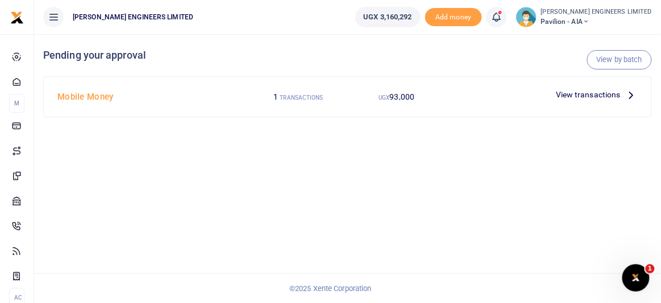
click at [316, 97] on small "TRANSACTIONS" at bounding box center [301, 97] width 43 height 6
click at [313, 97] on small "TRANSACTIONS" at bounding box center [301, 97] width 43 height 6
click at [567, 96] on span "View transactions" at bounding box center [588, 94] width 65 height 13
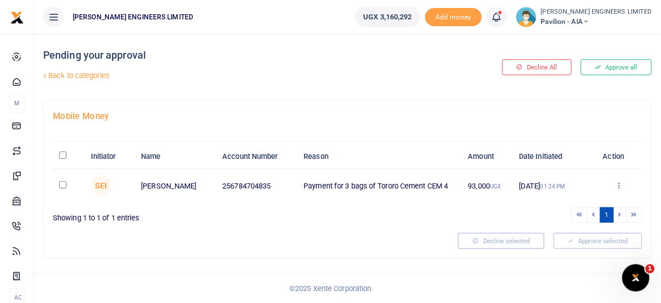
click at [63, 185] on input "checkbox" at bounding box center [62, 184] width 7 height 7
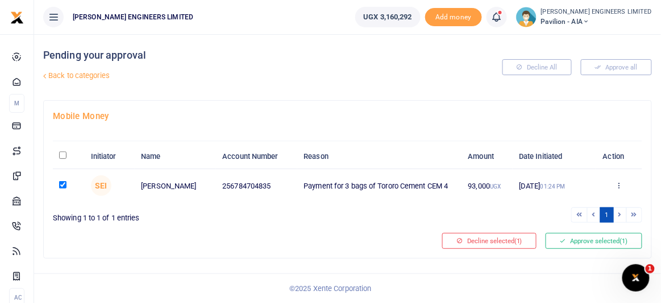
click at [63, 184] on input "checkbox" at bounding box center [62, 184] width 7 height 7
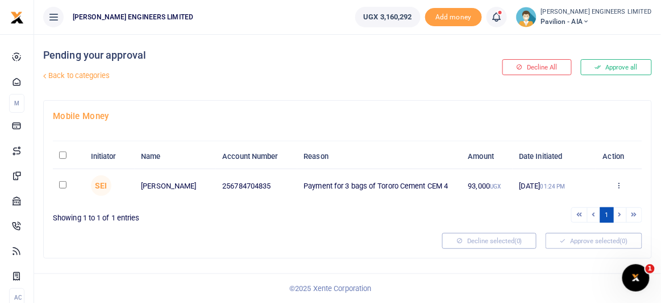
click at [63, 184] on input "checkbox" at bounding box center [62, 184] width 7 height 7
checkbox input "true"
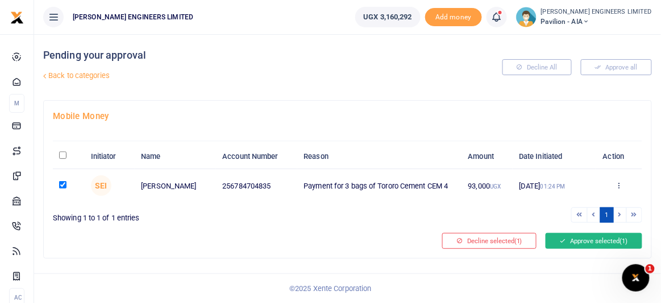
click at [575, 237] on button "Approve selected (1)" at bounding box center [594, 241] width 97 height 16
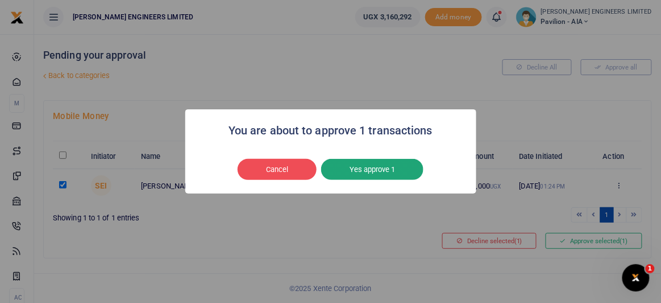
click at [384, 171] on button "Yes approve 1" at bounding box center [372, 170] width 102 height 22
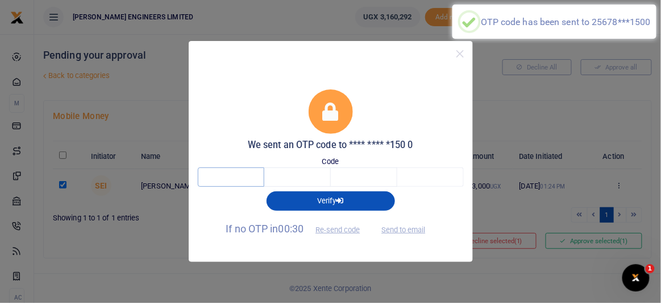
click at [245, 181] on input "text" at bounding box center [231, 176] width 67 height 19
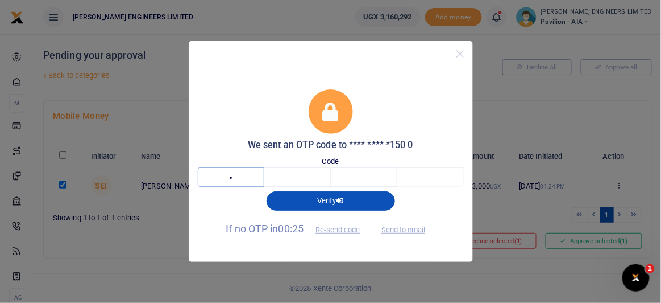
type input "5"
type input "3"
type input "5"
type input "1"
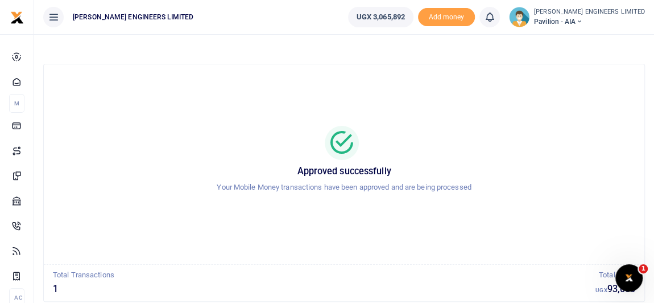
click at [582, 20] on icon at bounding box center [578, 22] width 7 height 8
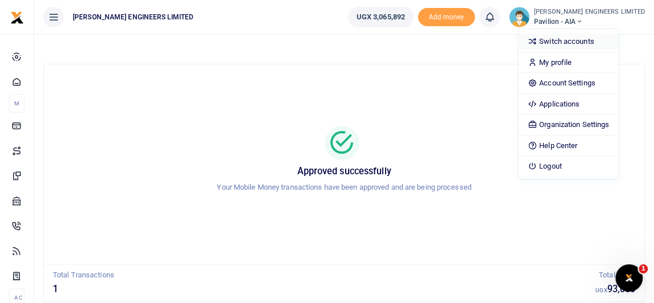
click at [600, 40] on link "Switch accounts" at bounding box center [569, 42] width 100 height 16
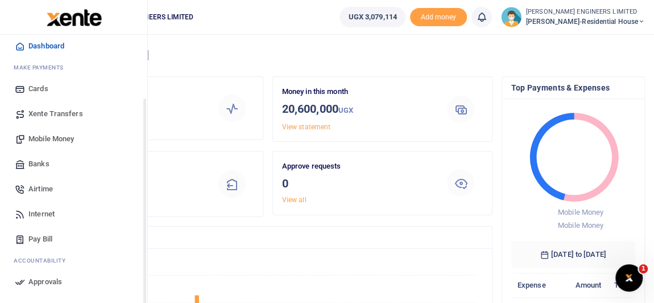
scroll to position [103, 0]
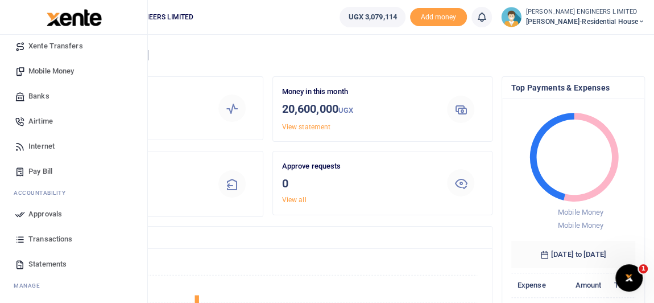
click at [47, 238] on span "Transactions" at bounding box center [50, 238] width 44 height 11
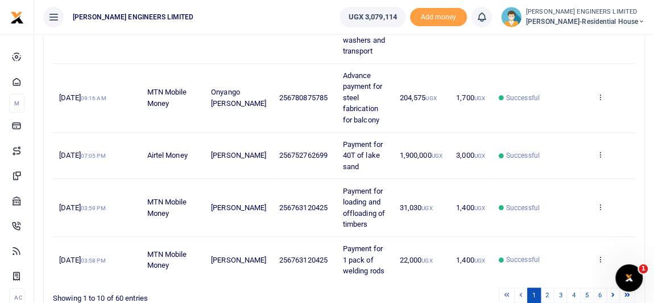
scroll to position [604, 0]
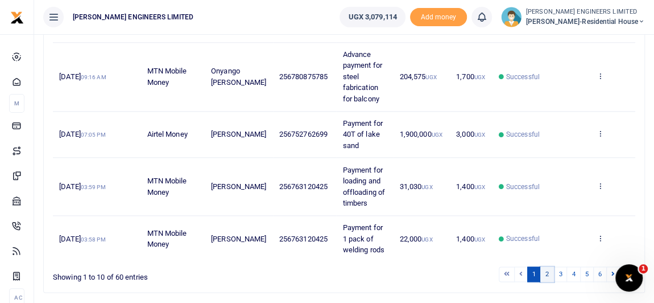
click at [550, 266] on link "2" at bounding box center [547, 273] width 14 height 15
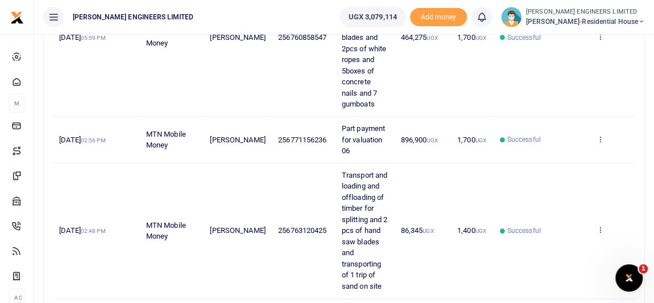
scroll to position [512, 0]
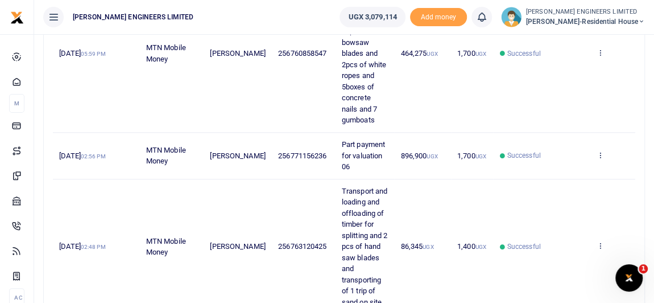
click at [426, 153] on small "UGX" at bounding box center [431, 156] width 11 height 6
click at [404, 151] on span "896,900 UGX" at bounding box center [419, 155] width 37 height 9
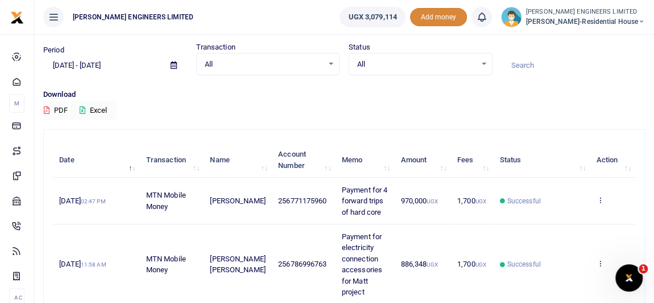
scroll to position [0, 0]
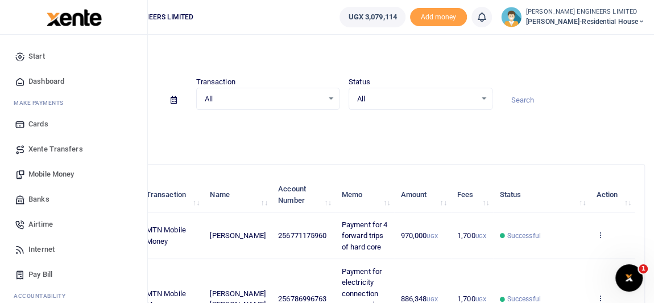
click at [55, 175] on span "Mobile Money" at bounding box center [50, 173] width 45 height 11
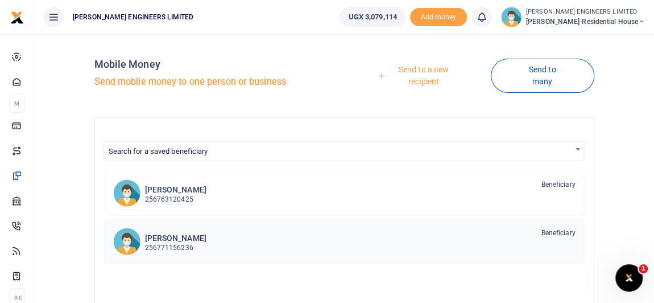
click at [185, 242] on p "256771156236" at bounding box center [175, 247] width 61 height 11
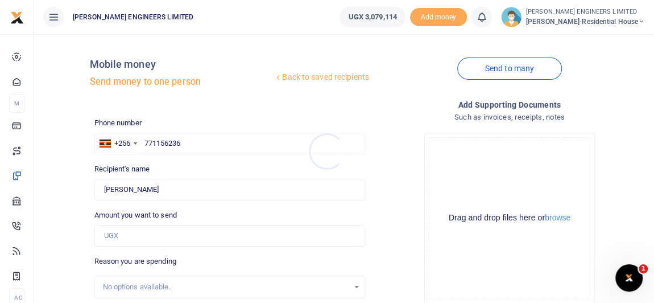
click at [125, 233] on div at bounding box center [327, 151] width 654 height 303
click at [121, 238] on input "Amount you want to send" at bounding box center [229, 236] width 271 height 22
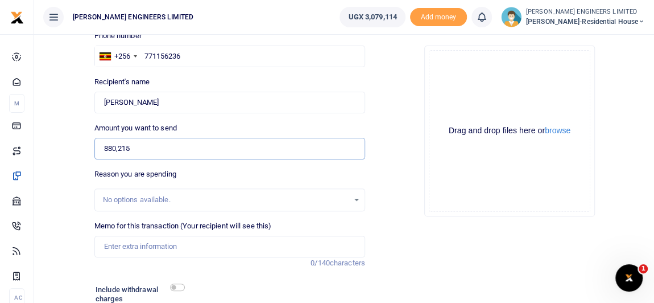
scroll to position [103, 0]
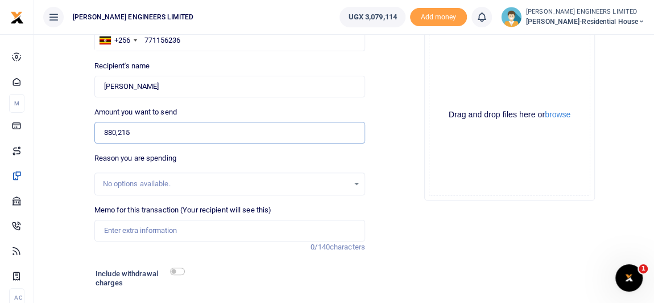
type input "880,215"
click at [176, 271] on input "checkbox" at bounding box center [177, 270] width 15 height 7
checkbox input "true"
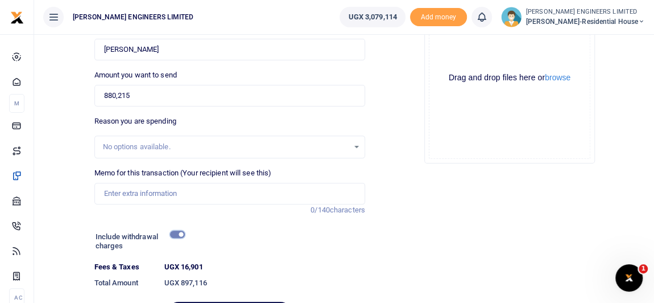
scroll to position [155, 0]
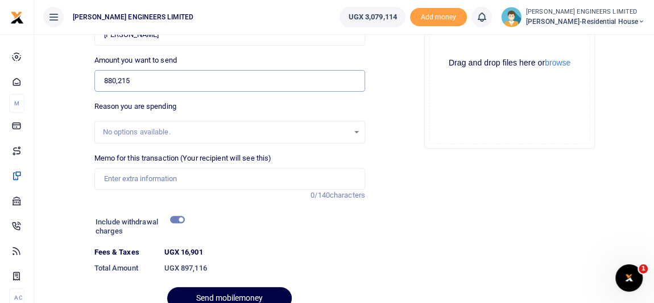
click at [129, 79] on input "880,215" at bounding box center [229, 81] width 271 height 22
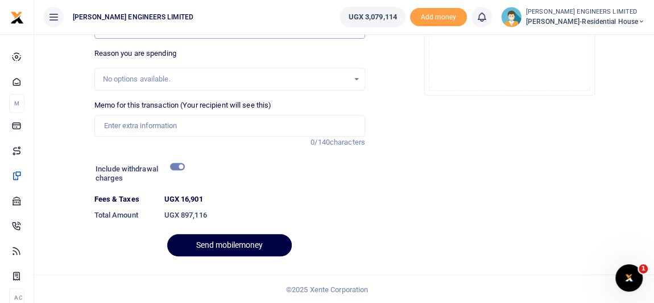
type input "880,000"
click at [176, 163] on input "checkbox" at bounding box center [177, 166] width 15 height 7
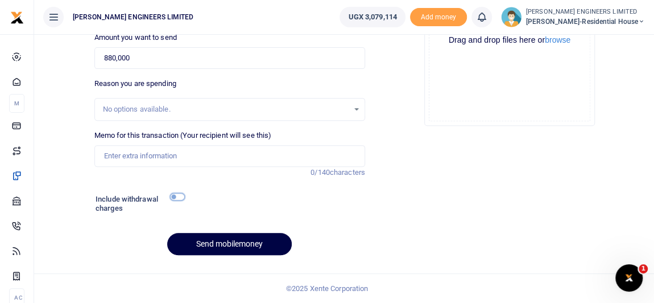
scroll to position [176, 0]
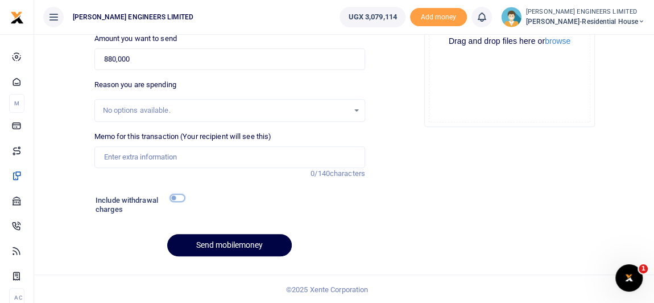
click at [178, 198] on input "checkbox" at bounding box center [177, 197] width 15 height 7
checkbox input "true"
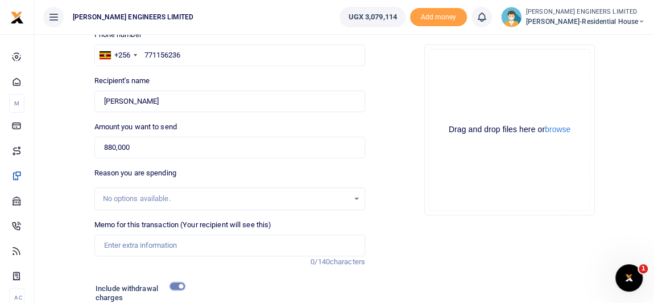
scroll to position [104, 0]
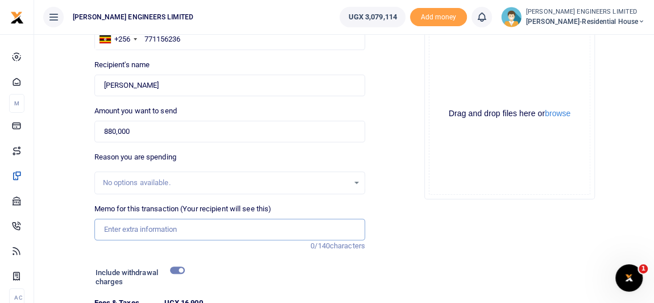
click at [113, 231] on input "Memo for this transaction (Your recipient will see this)" at bounding box center [229, 229] width 271 height 22
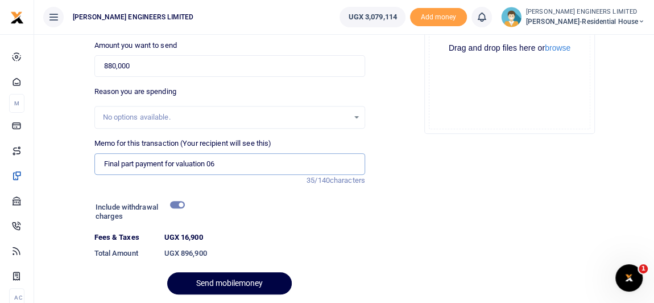
scroll to position [208, 0]
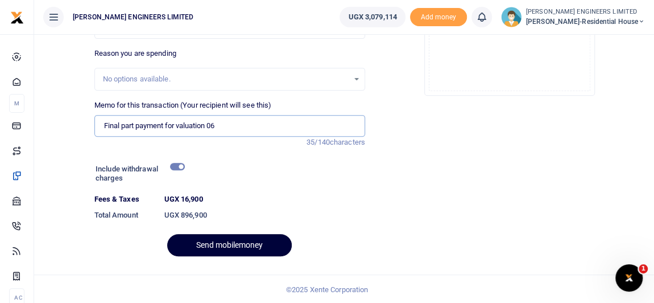
type input "Final part payment for valuation 06"
click at [248, 245] on button "Send mobilemoney" at bounding box center [229, 245] width 125 height 22
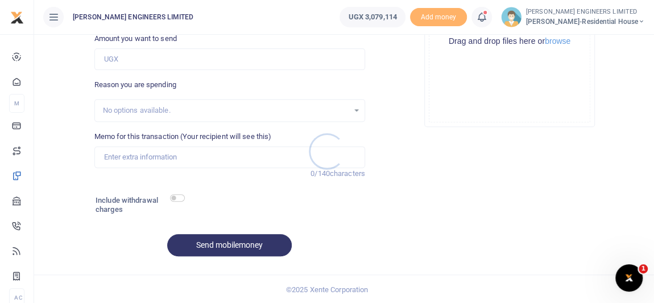
click at [488, 20] on div at bounding box center [327, 151] width 654 height 303
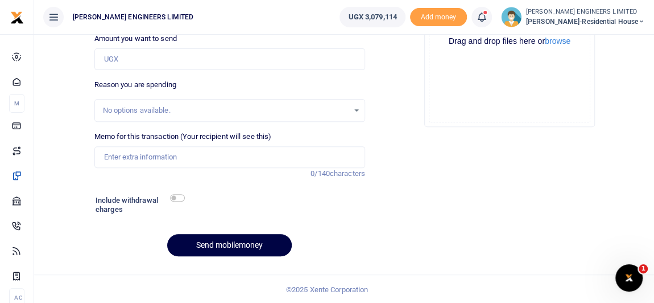
click at [487, 20] on icon at bounding box center [481, 17] width 11 height 13
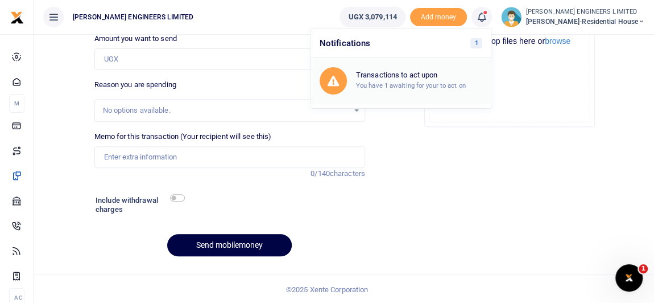
click at [429, 78] on h6 "Transactions to act upon" at bounding box center [419, 75] width 126 height 9
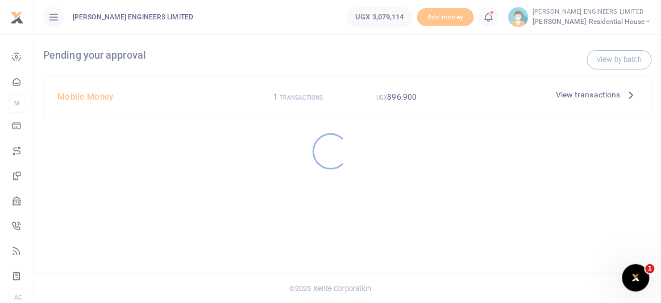
click at [403, 96] on div at bounding box center [330, 151] width 661 height 303
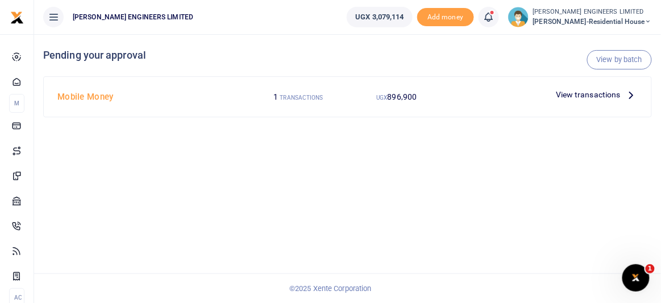
click at [406, 97] on div at bounding box center [330, 151] width 661 height 303
click at [402, 97] on span "896,900" at bounding box center [403, 96] width 30 height 9
click at [604, 93] on span "View transactions" at bounding box center [588, 94] width 65 height 13
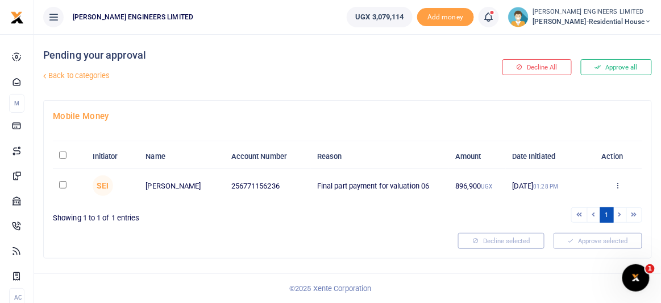
click at [61, 183] on div at bounding box center [330, 151] width 661 height 303
click at [63, 185] on input "checkbox" at bounding box center [62, 184] width 7 height 7
checkbox input "true"
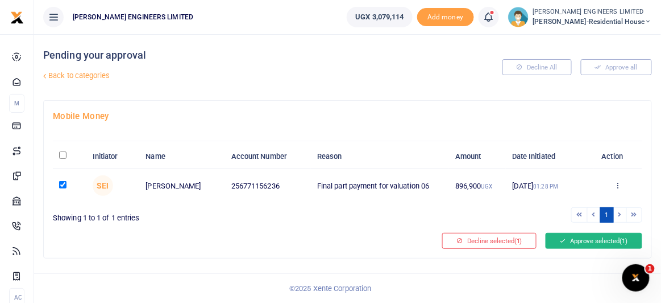
click at [602, 237] on button "Approve selected (1)" at bounding box center [594, 241] width 97 height 16
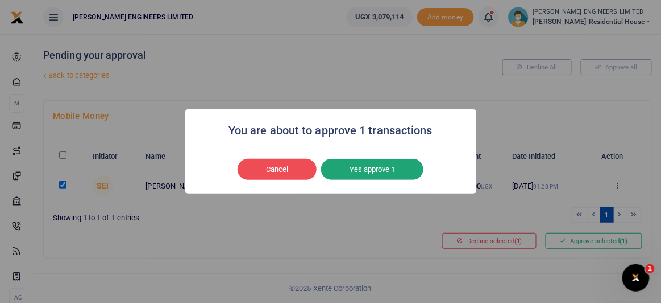
click at [392, 171] on button "Yes approve 1" at bounding box center [372, 170] width 102 height 22
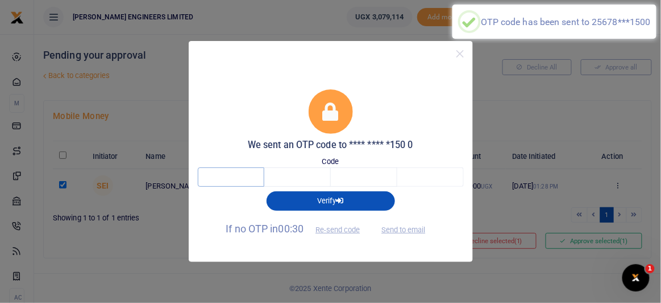
click at [245, 181] on input "text" at bounding box center [231, 176] width 67 height 19
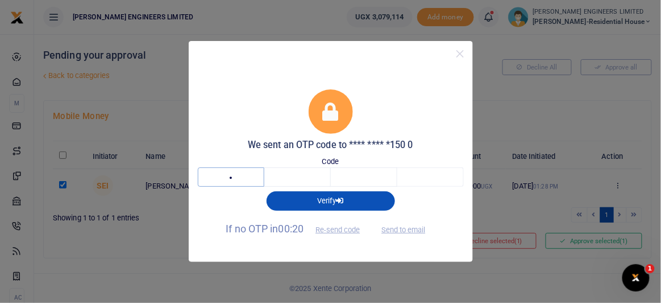
type input "7"
type input "6"
type input "3"
type input "5"
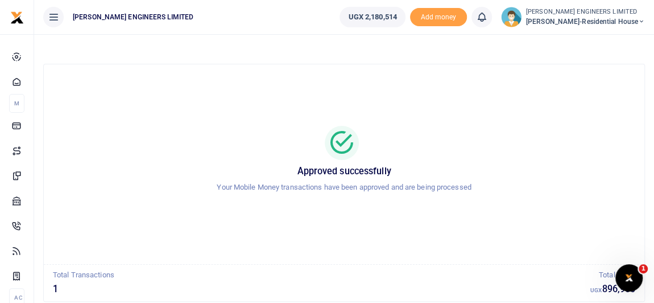
click at [641, 20] on icon at bounding box center [641, 22] width 7 height 8
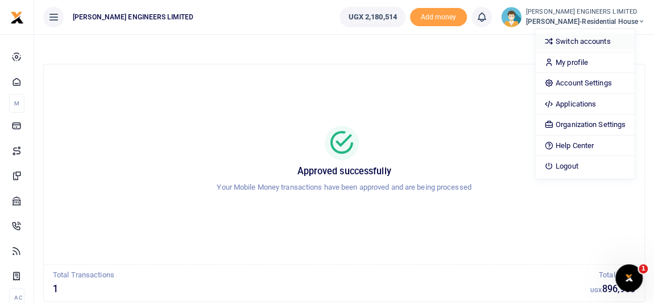
click at [581, 42] on link "Switch accounts" at bounding box center [585, 42] width 100 height 16
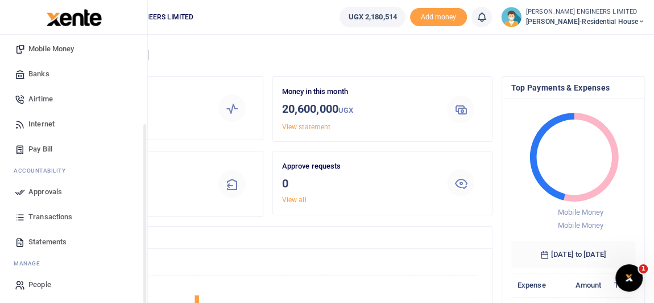
scroll to position [127, 0]
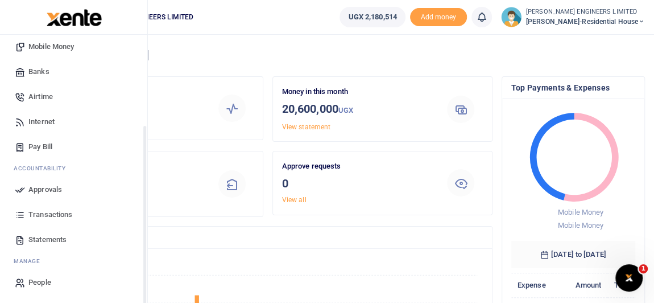
click at [57, 212] on span "Transactions" at bounding box center [50, 214] width 44 height 11
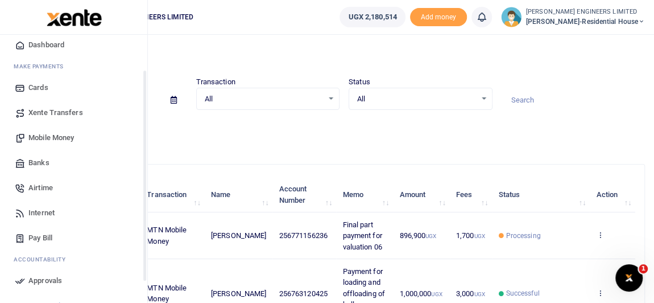
scroll to position [103, 0]
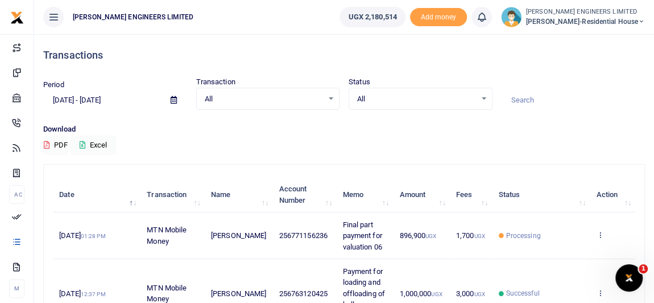
click at [640, 22] on icon at bounding box center [641, 22] width 7 height 8
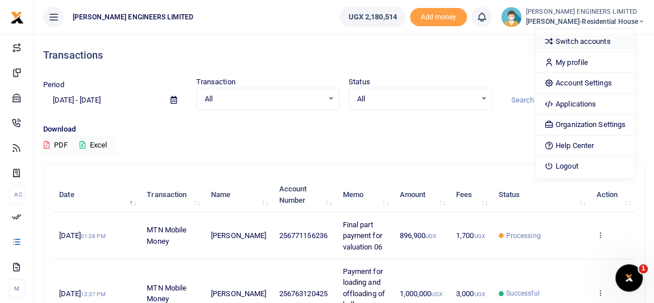
click at [600, 40] on link "Switch accounts" at bounding box center [585, 42] width 100 height 16
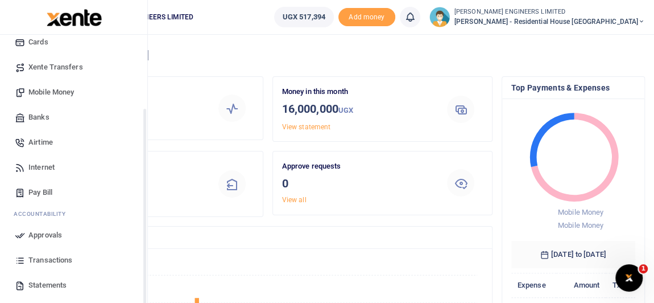
scroll to position [103, 0]
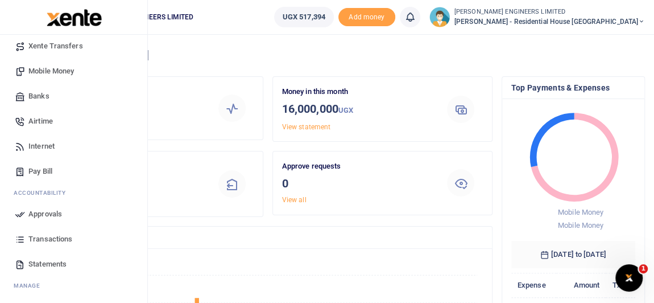
click at [50, 238] on span "Transactions" at bounding box center [50, 238] width 44 height 11
